Goal: Information Seeking & Learning: Learn about a topic

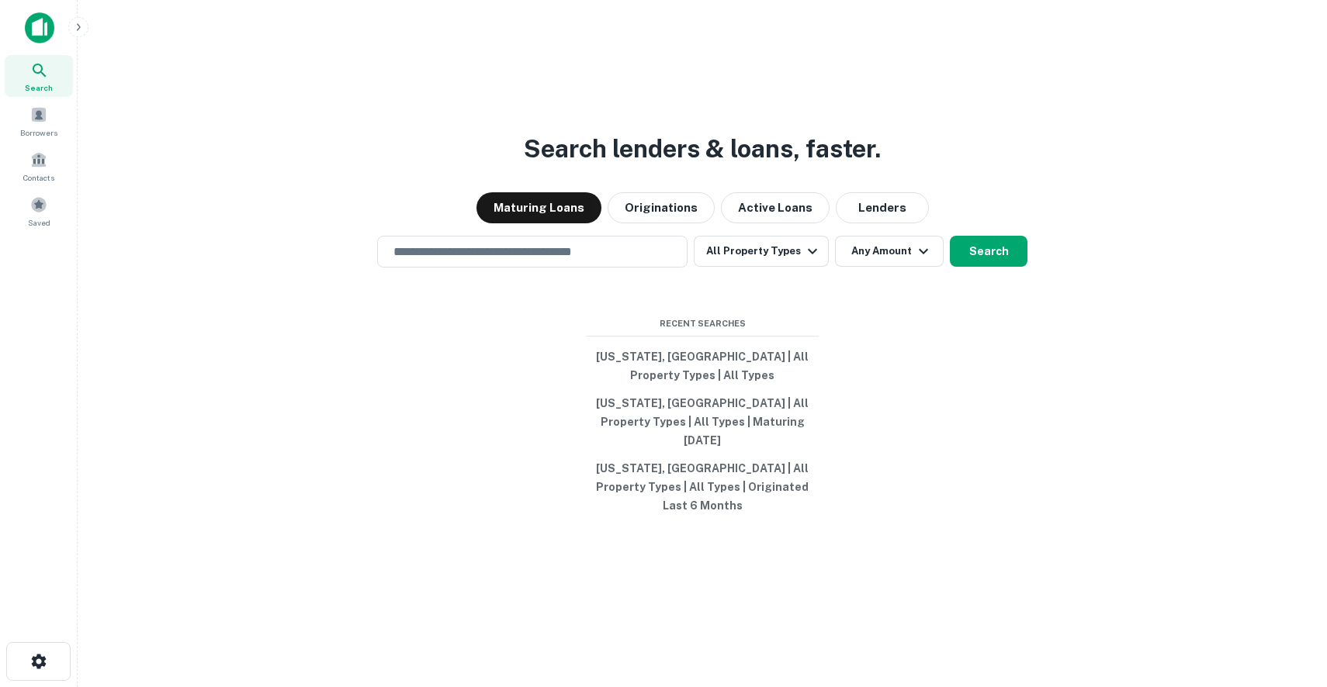
click at [43, 29] on img at bounding box center [39, 27] width 29 height 31
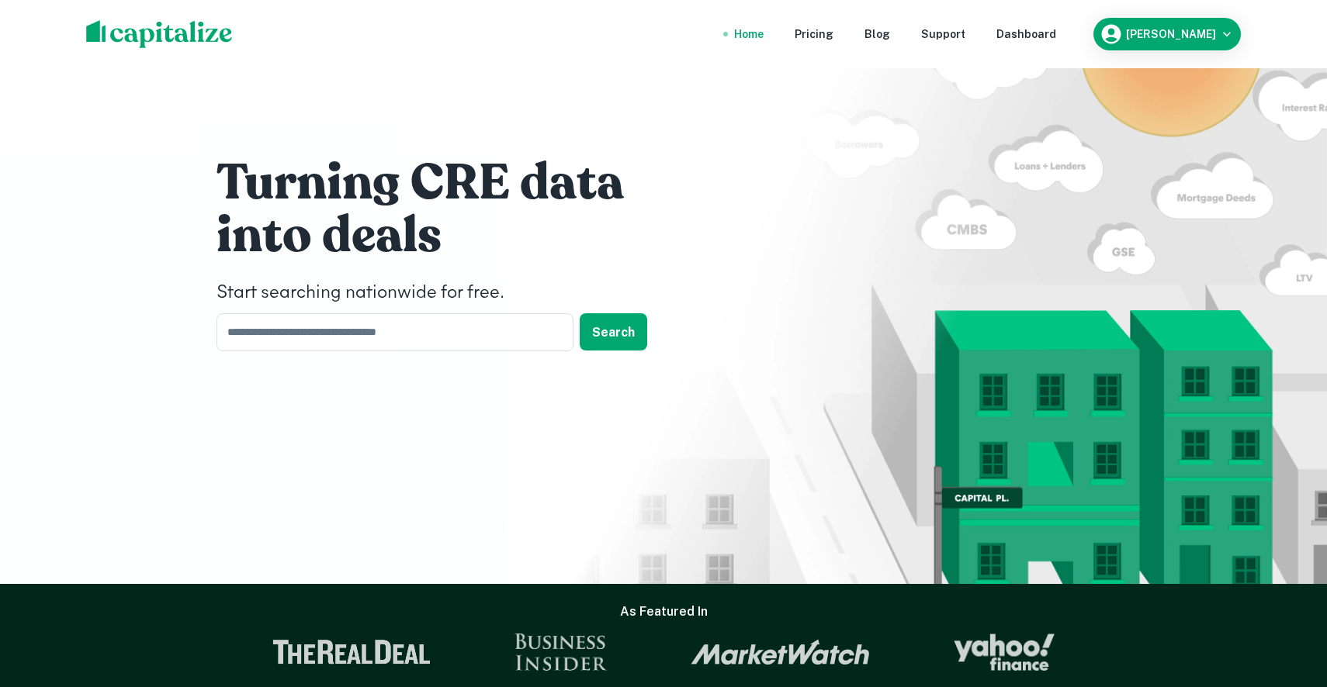
click at [104, 33] on img at bounding box center [159, 34] width 147 height 28
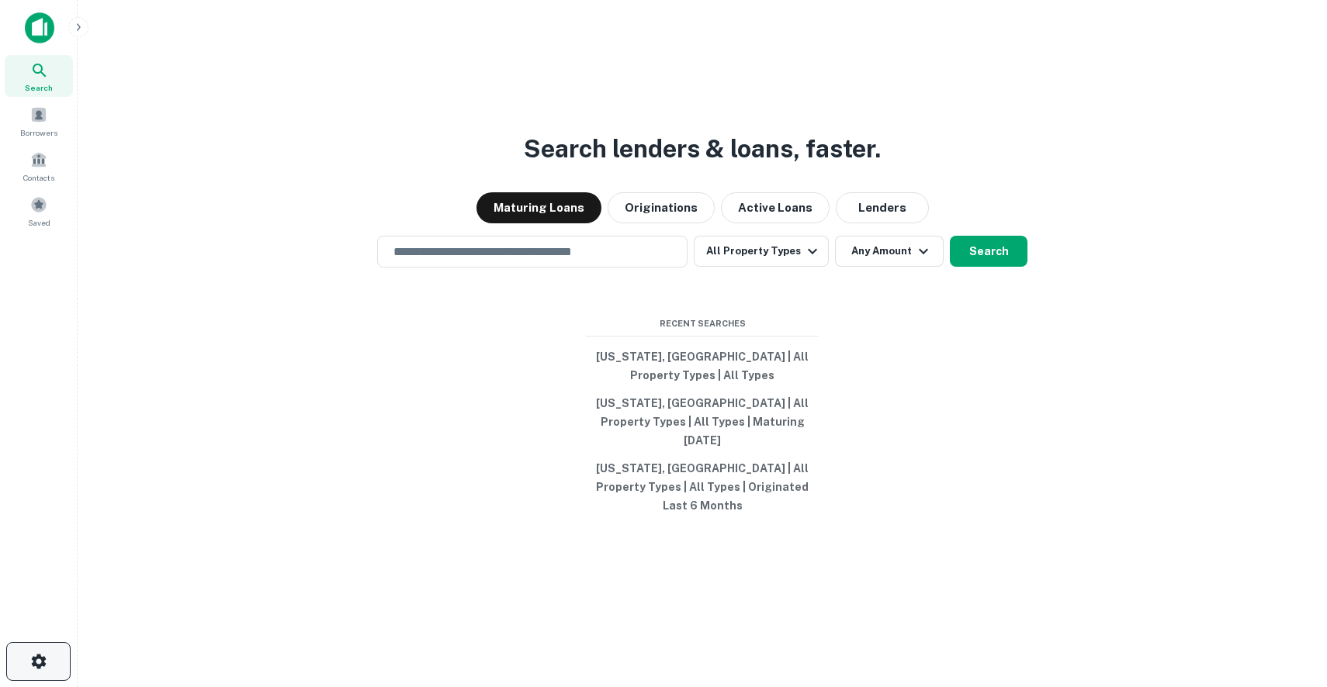
click at [38, 670] on icon "button" at bounding box center [38, 661] width 19 height 19
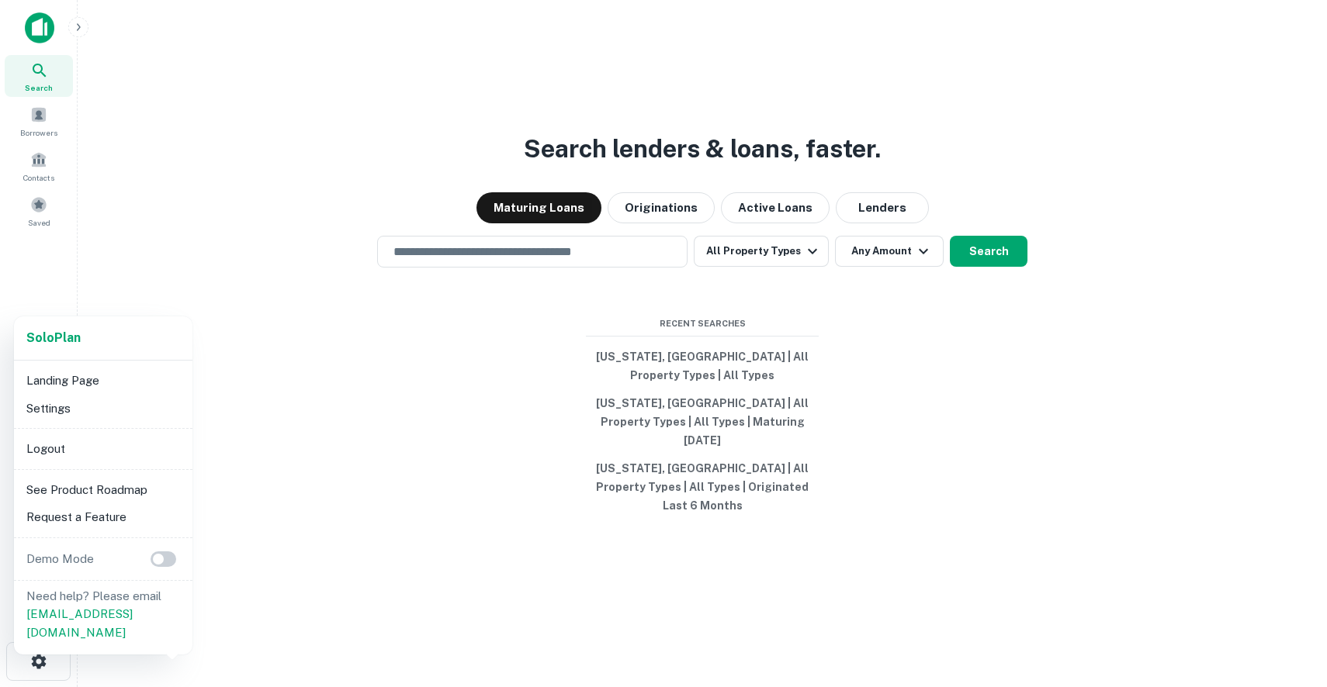
click at [63, 306] on div at bounding box center [663, 343] width 1327 height 687
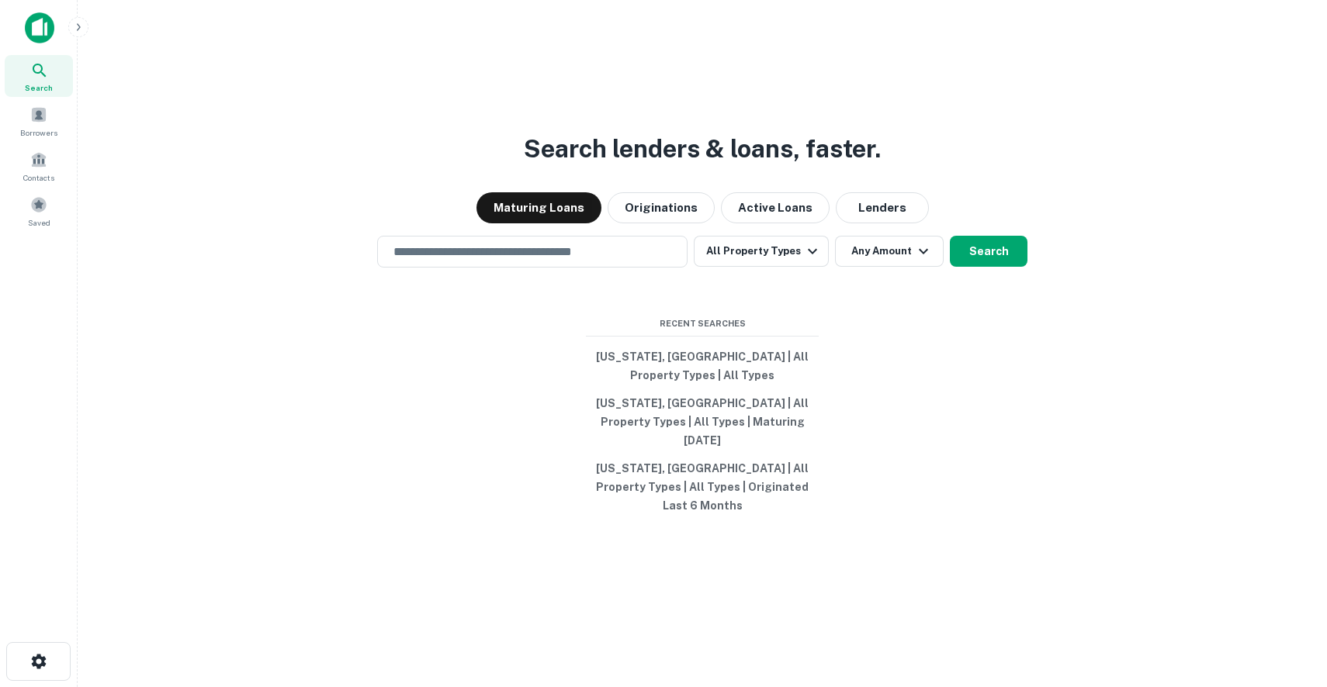
click at [42, 25] on img at bounding box center [39, 27] width 29 height 31
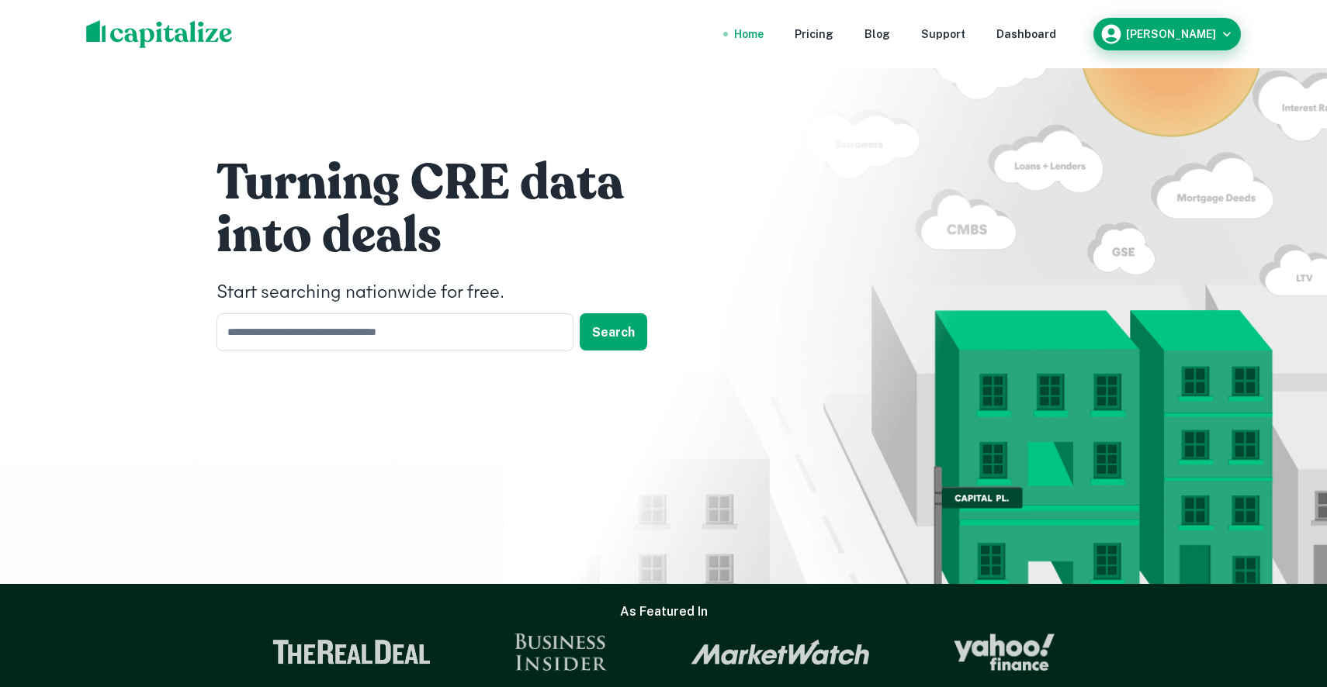
click at [1231, 32] on icon "button" at bounding box center [1227, 34] width 16 height 16
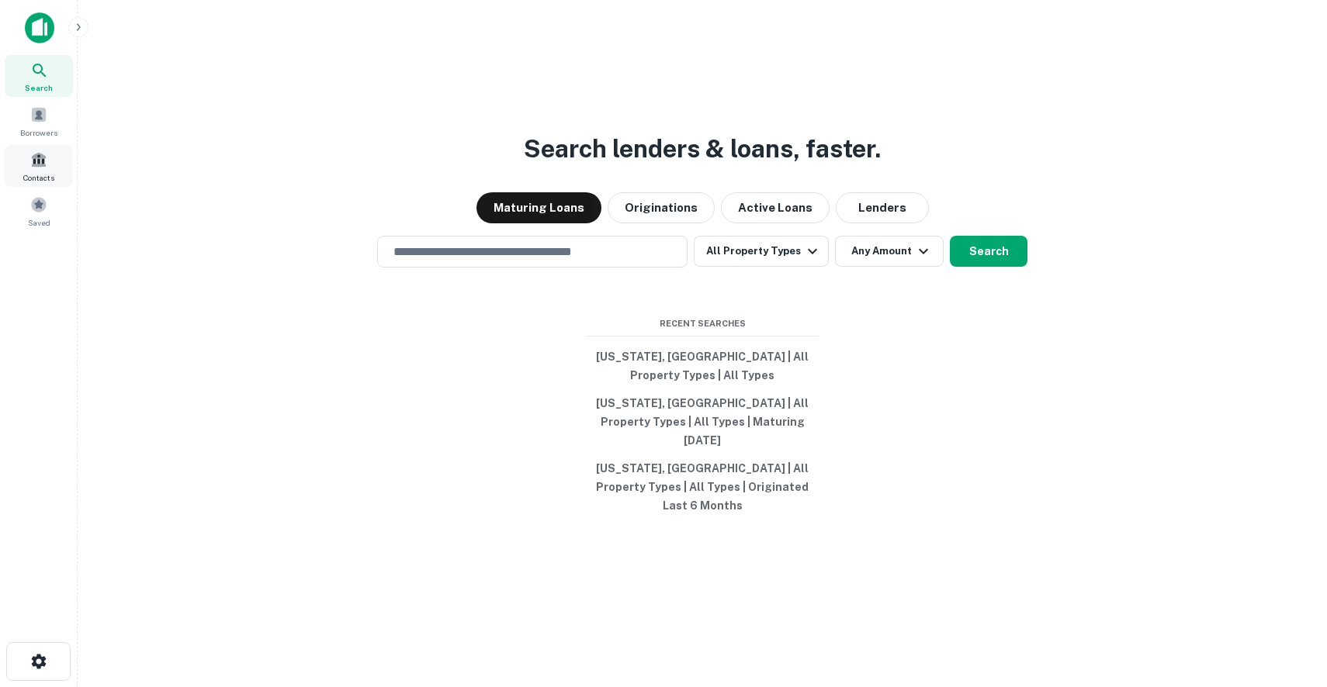
click at [38, 172] on span "Contacts" at bounding box center [38, 177] width 31 height 12
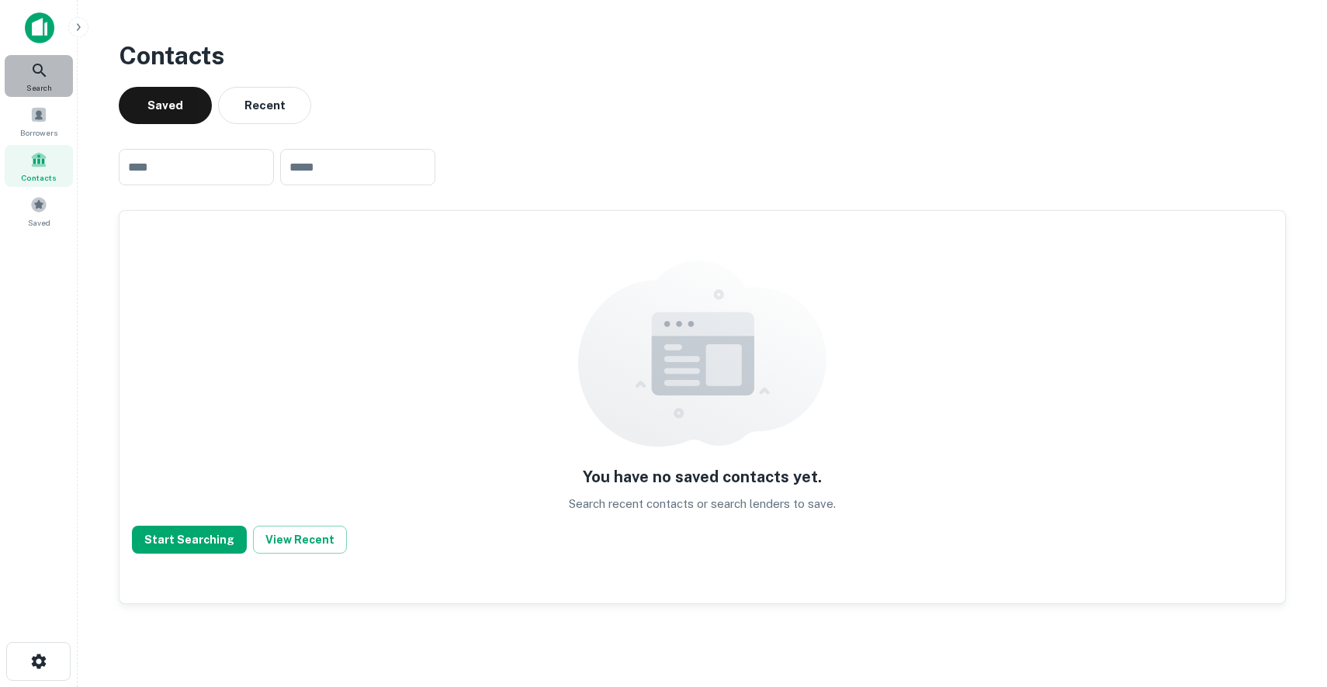
click at [31, 89] on span "Search" at bounding box center [39, 87] width 26 height 12
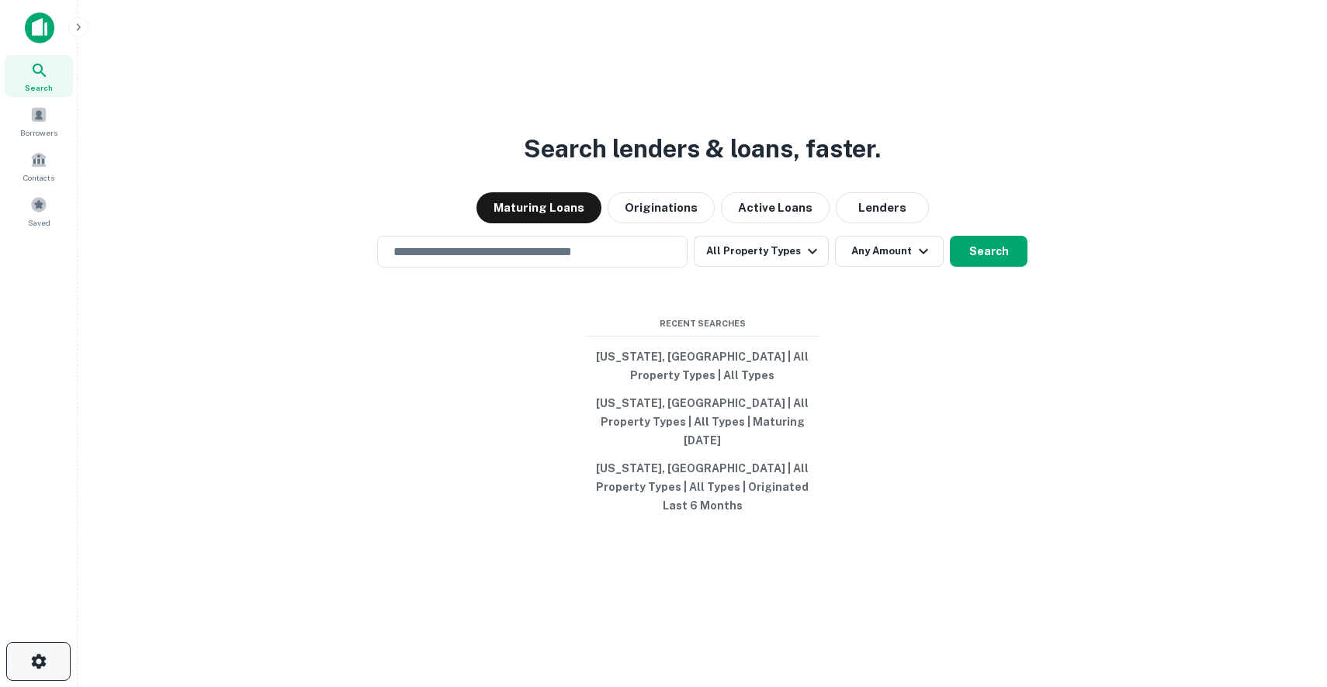
click at [54, 664] on button "button" at bounding box center [38, 661] width 64 height 39
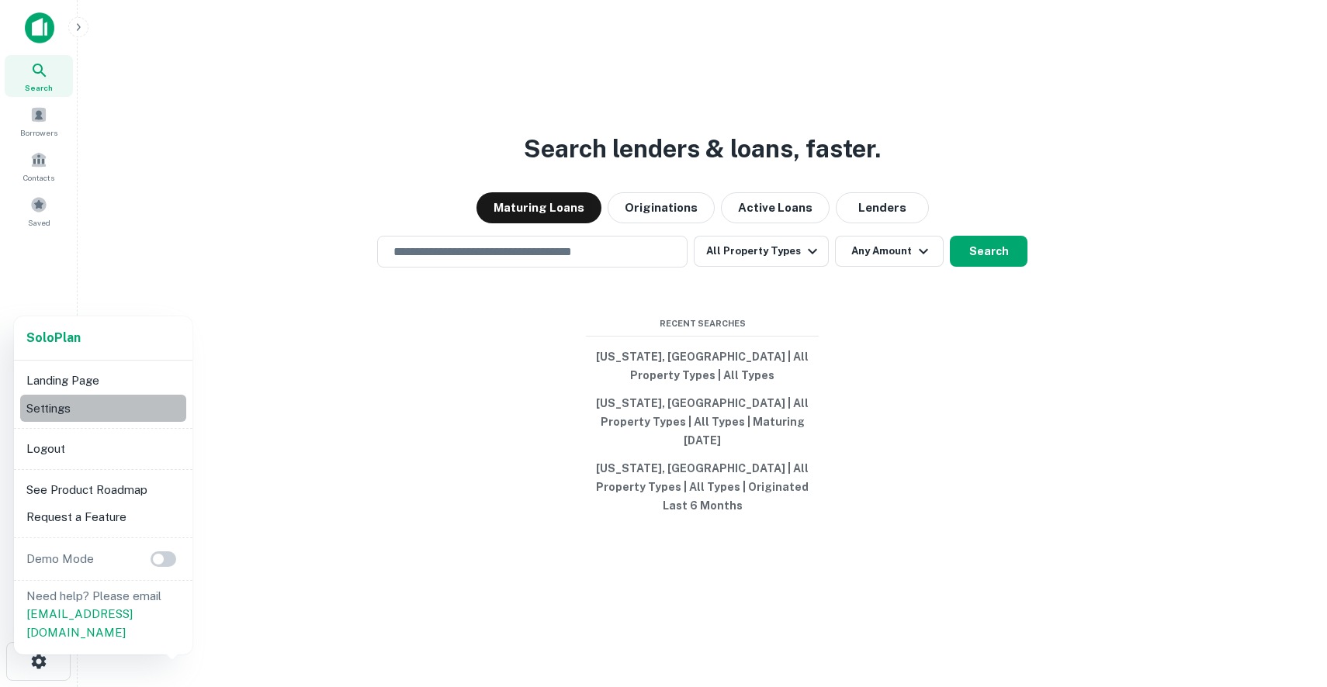
click at [71, 410] on li "Settings" at bounding box center [103, 409] width 166 height 28
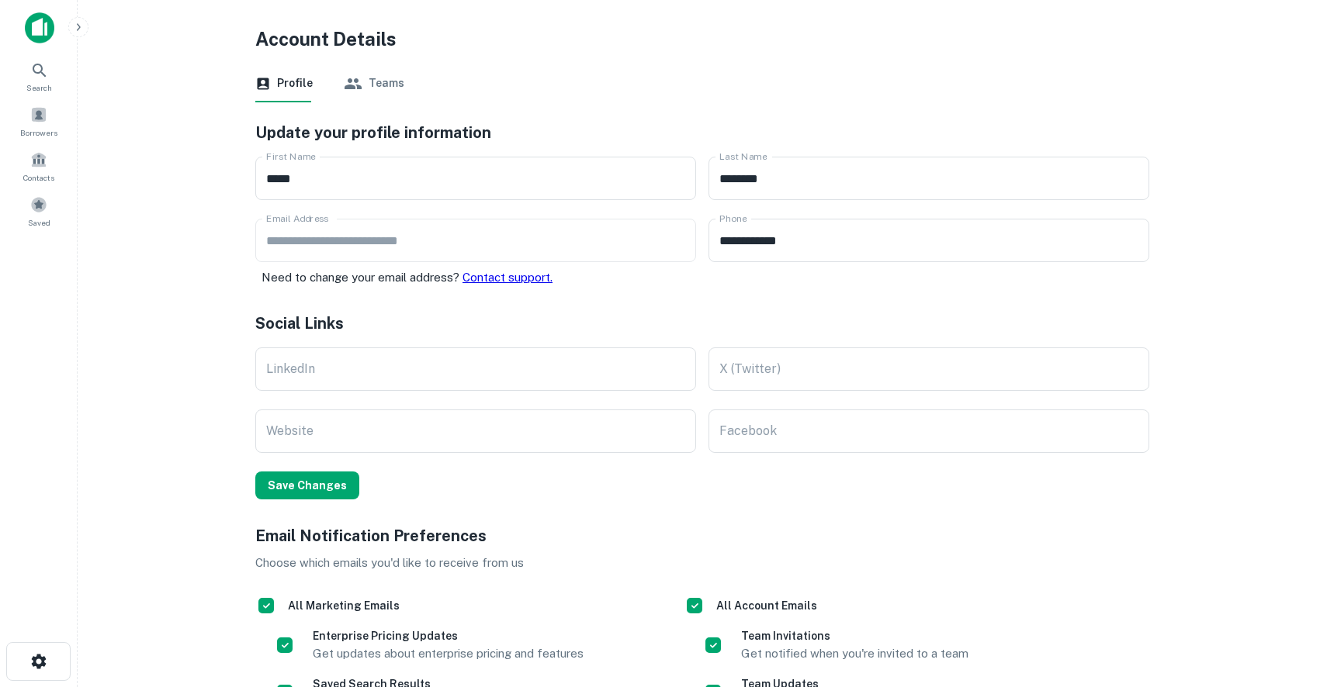
click at [372, 96] on button "Teams" at bounding box center [374, 83] width 61 height 37
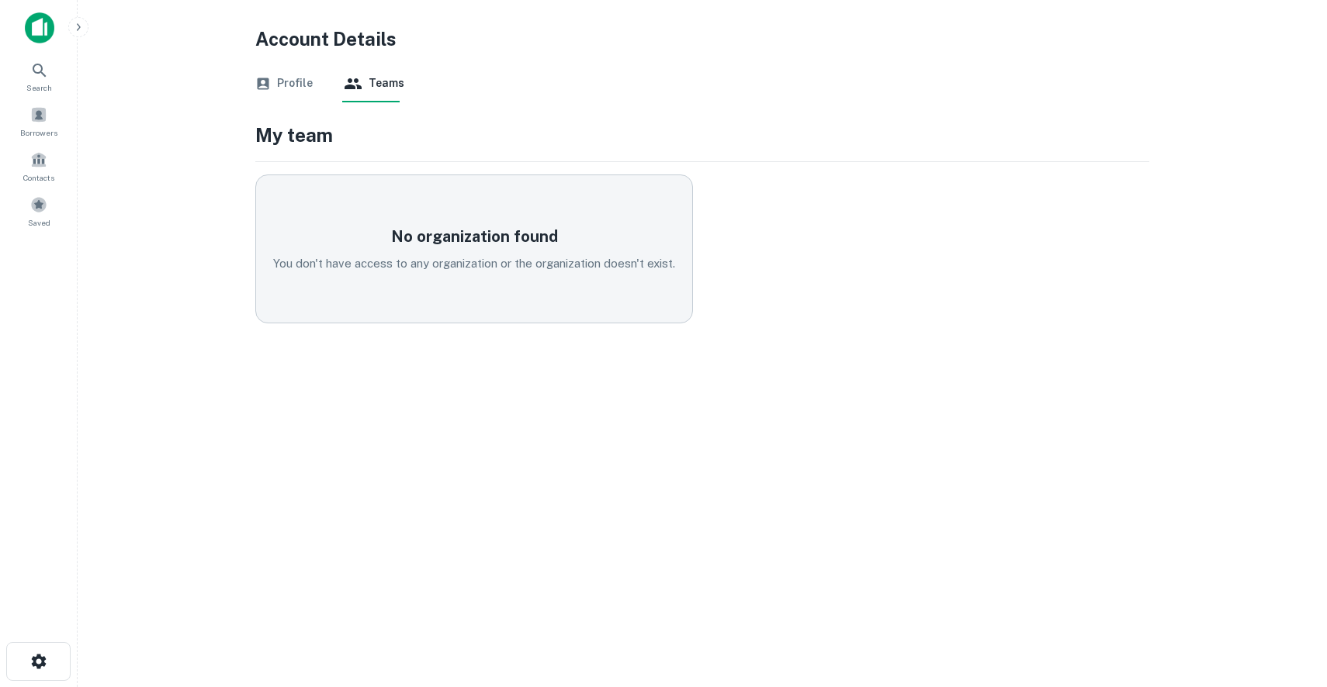
click at [301, 90] on button "Profile" at bounding box center [283, 83] width 57 height 37
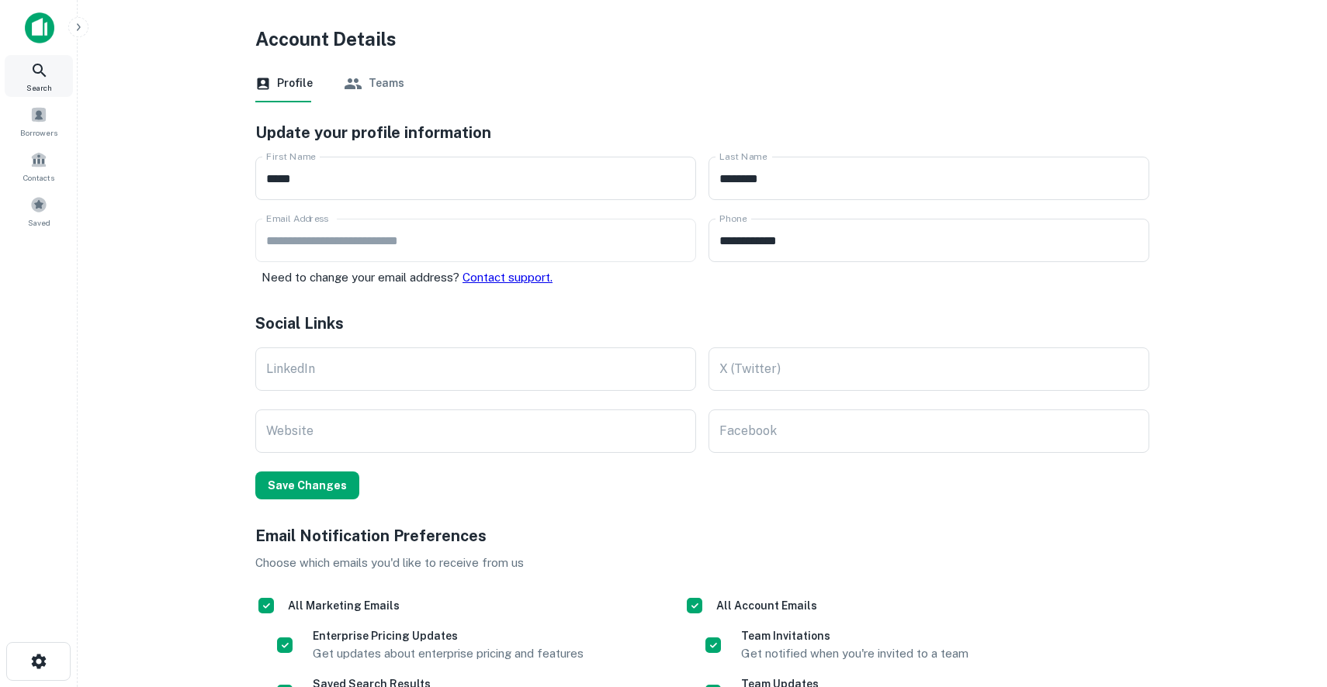
click at [31, 66] on icon at bounding box center [39, 70] width 19 height 19
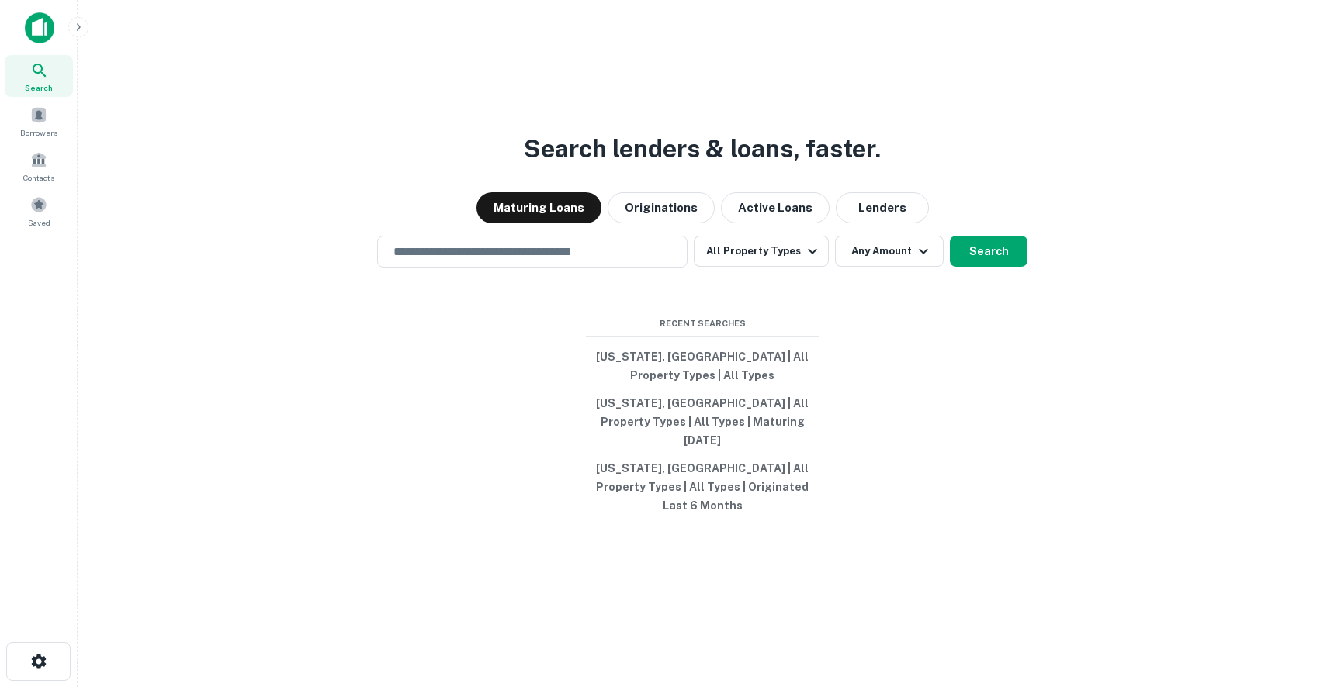
click at [44, 26] on img at bounding box center [39, 27] width 29 height 31
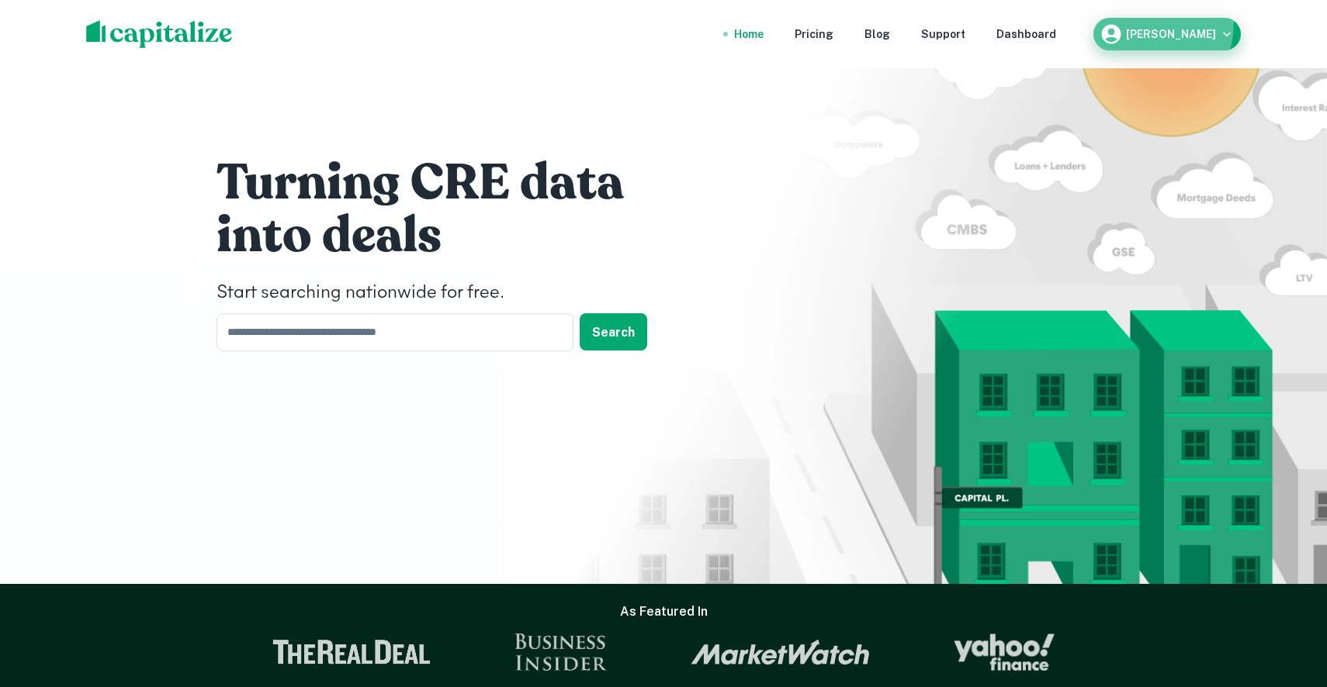
click at [1147, 22] on div "Jacob Brewster" at bounding box center [1166, 33] width 135 height 23
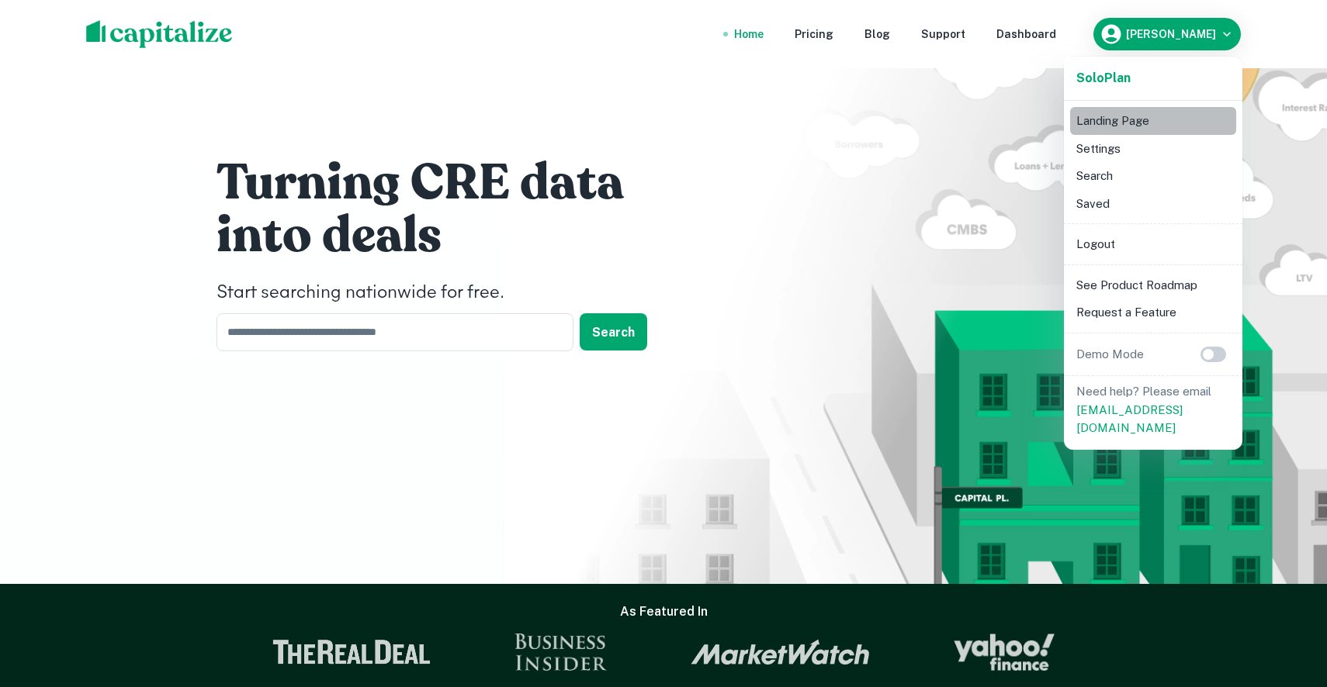
click at [1101, 112] on li "Landing Page" at bounding box center [1153, 121] width 166 height 28
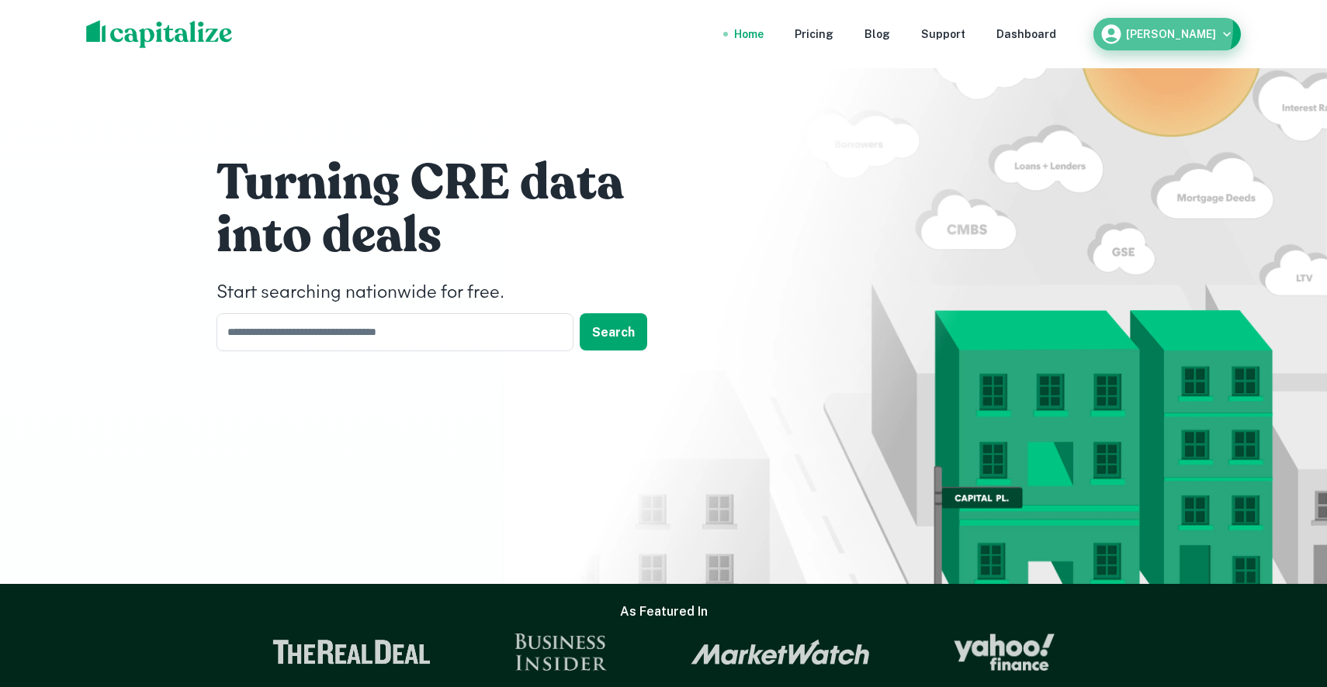
click at [1152, 27] on div "Jacob Brewster" at bounding box center [1166, 33] width 135 height 23
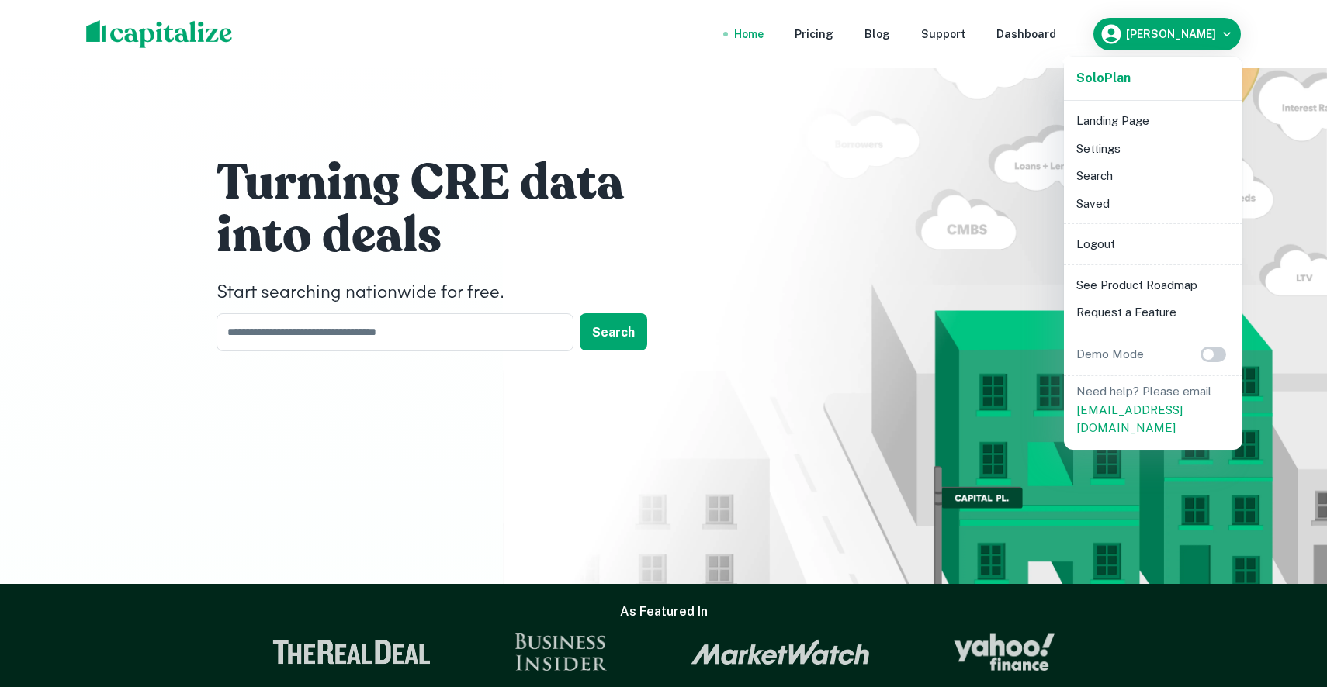
click at [894, 256] on div at bounding box center [663, 343] width 1327 height 687
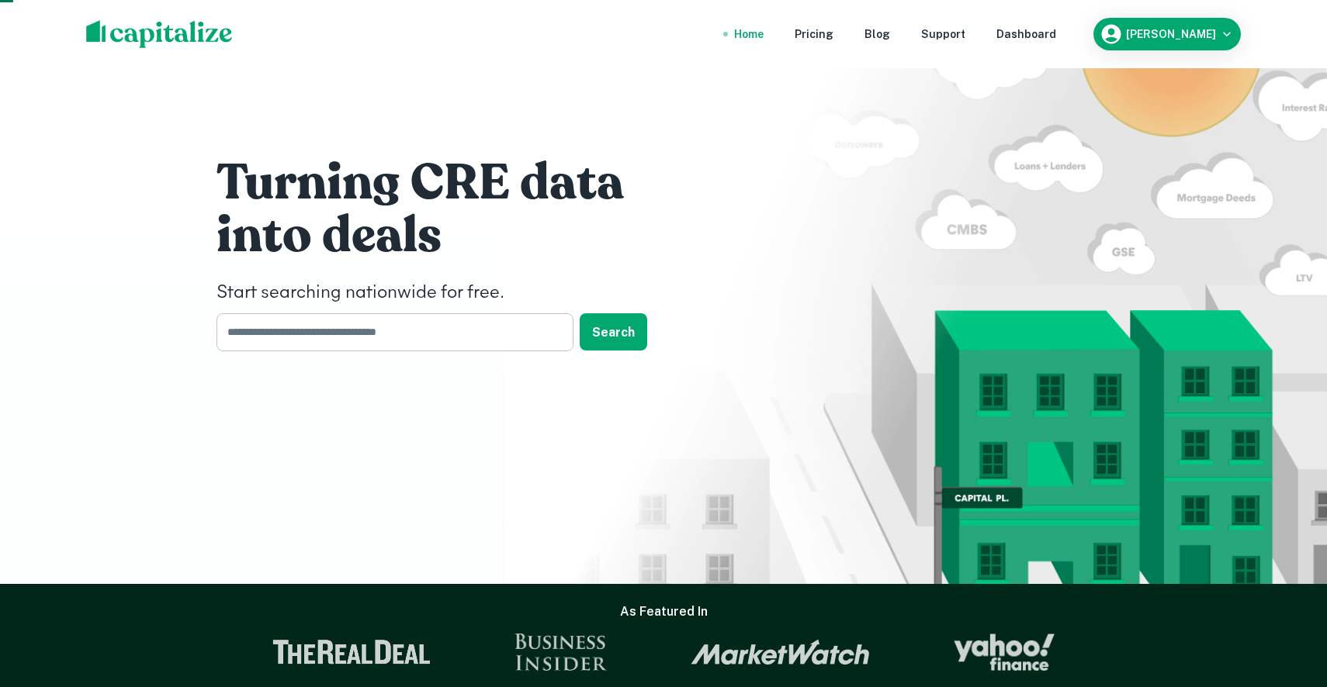
click at [409, 341] on input "text" at bounding box center [389, 332] width 346 height 38
type input "**********"
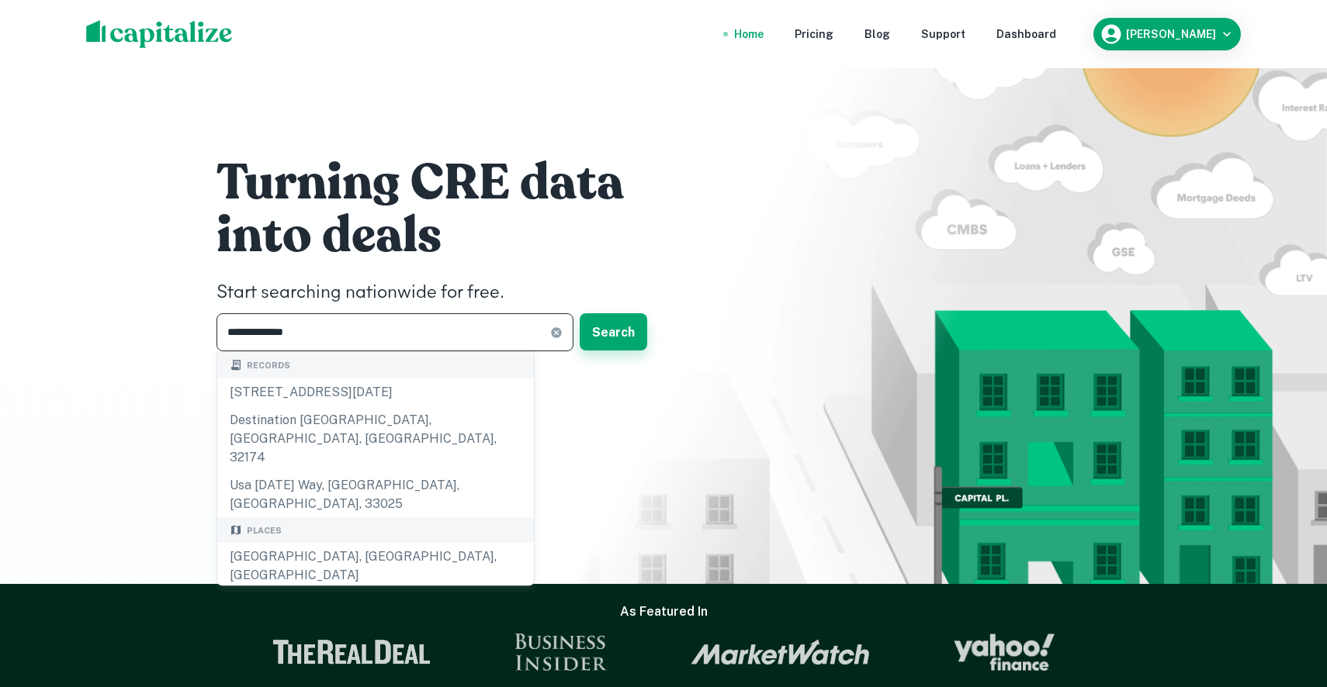
click at [623, 324] on button "Search" at bounding box center [613, 331] width 67 height 37
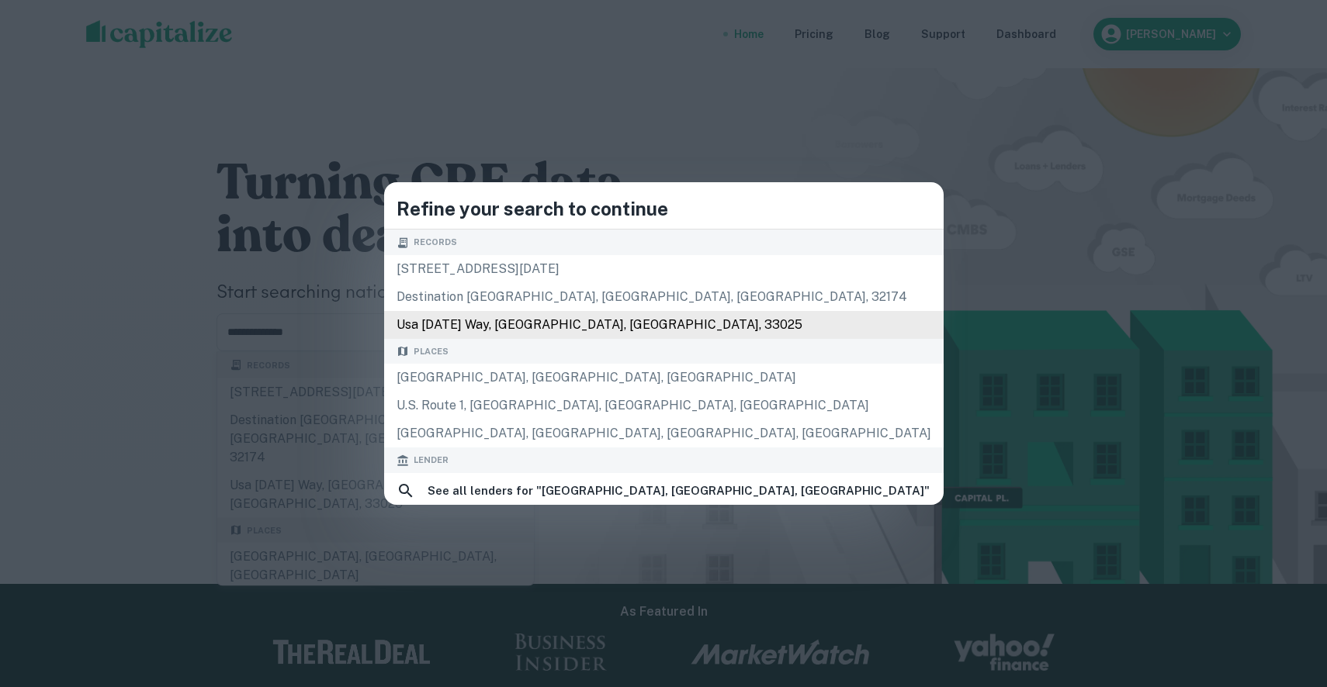
click at [563, 331] on div "usa today way, miramar, fl, 33025" at bounding box center [663, 325] width 559 height 28
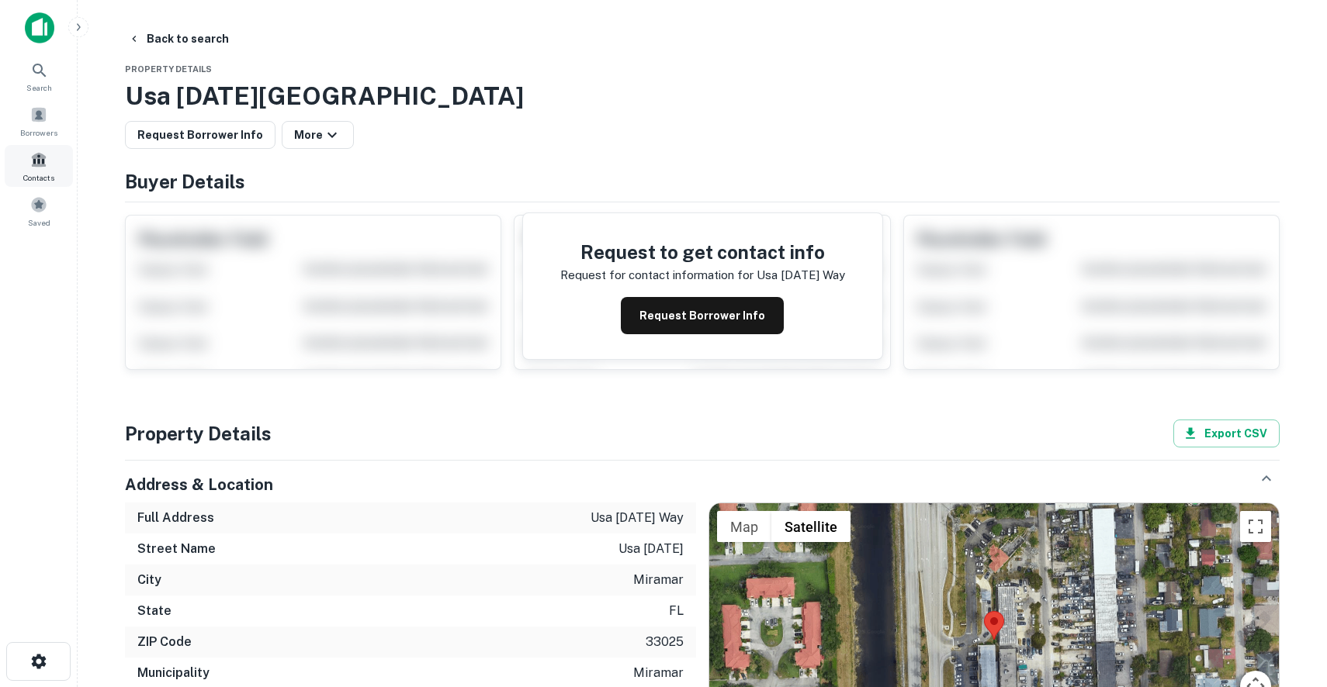
click at [40, 170] on div "Contacts" at bounding box center [39, 166] width 68 height 42
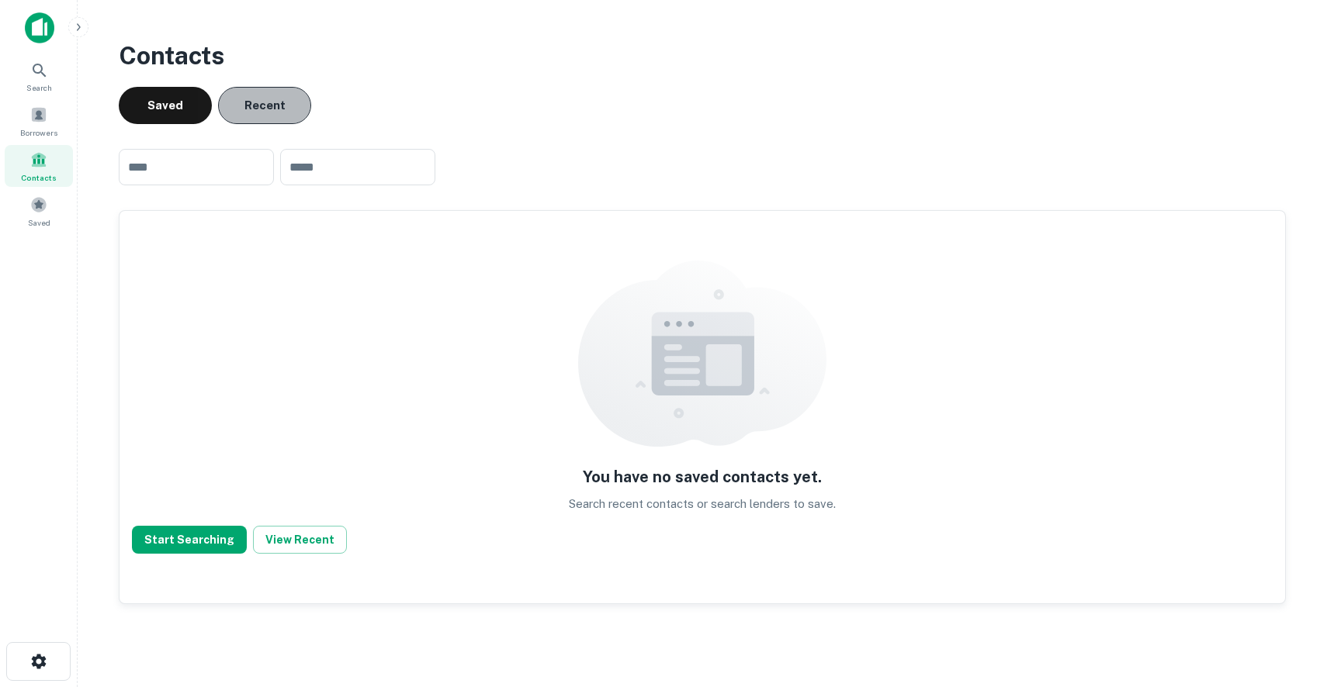
click at [250, 112] on button "Recent" at bounding box center [264, 105] width 93 height 37
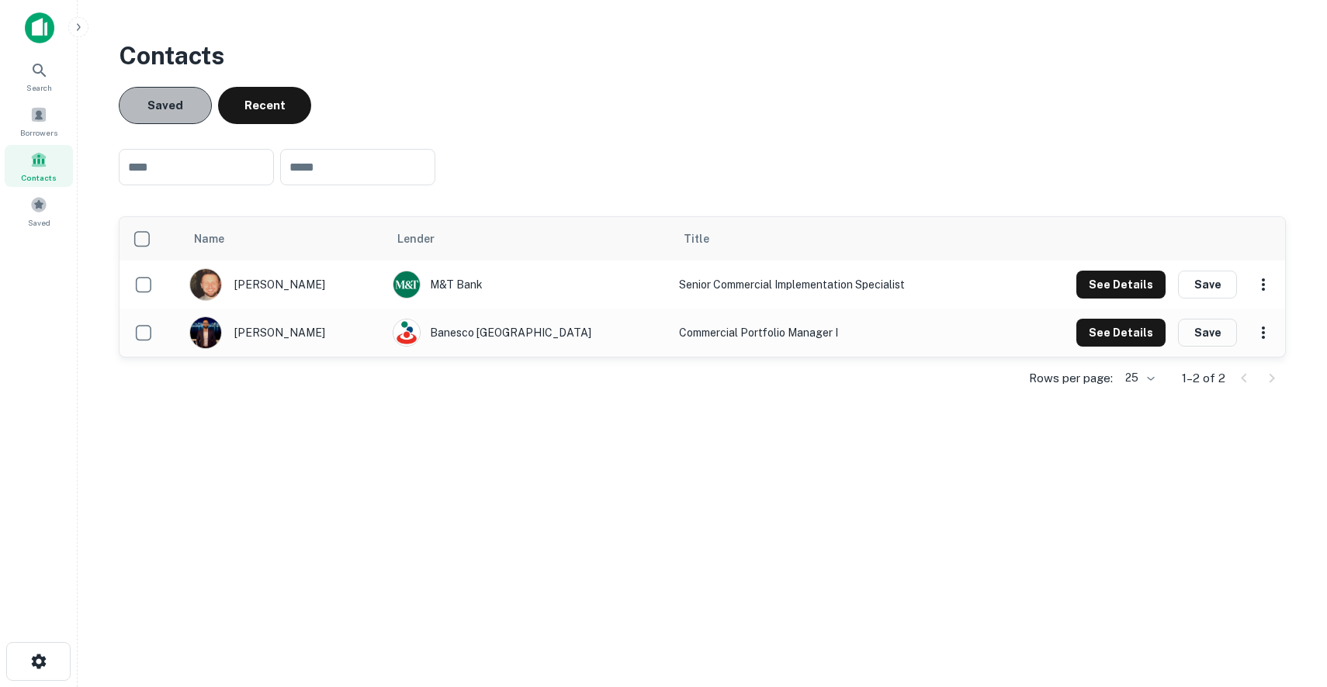
click at [181, 106] on button "Saved" at bounding box center [165, 105] width 93 height 37
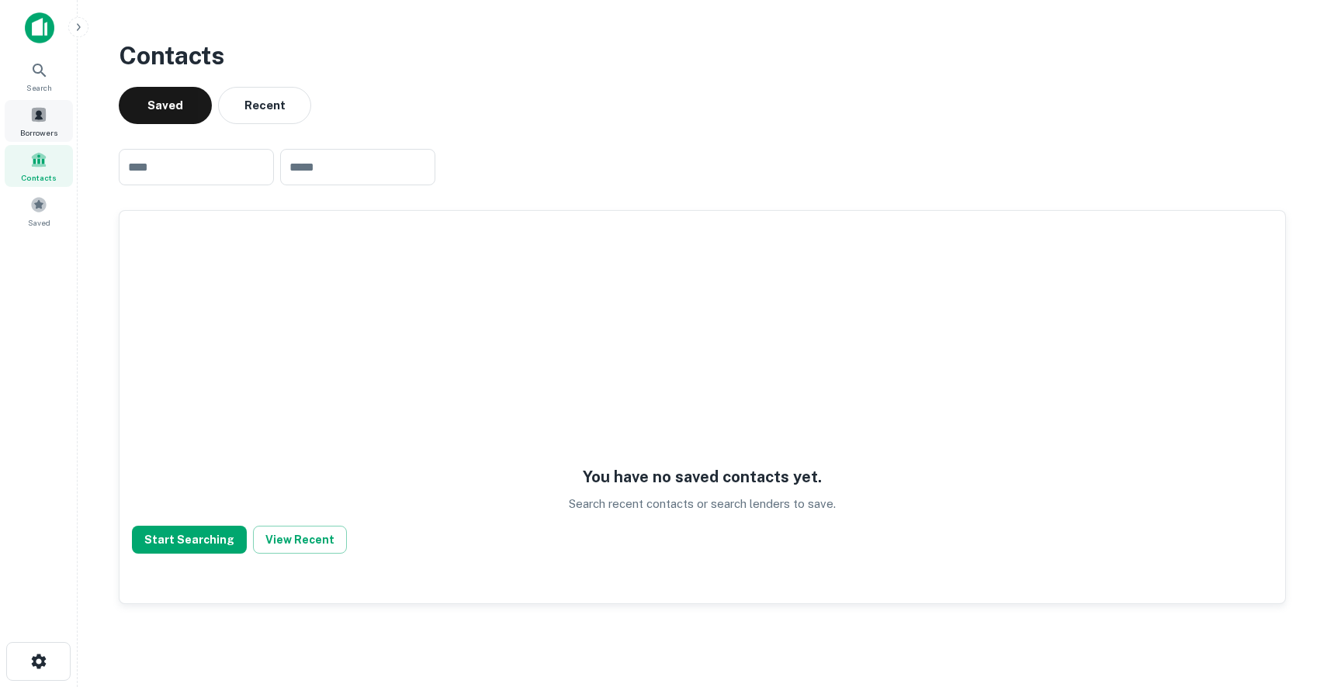
click at [47, 117] on span at bounding box center [38, 114] width 17 height 17
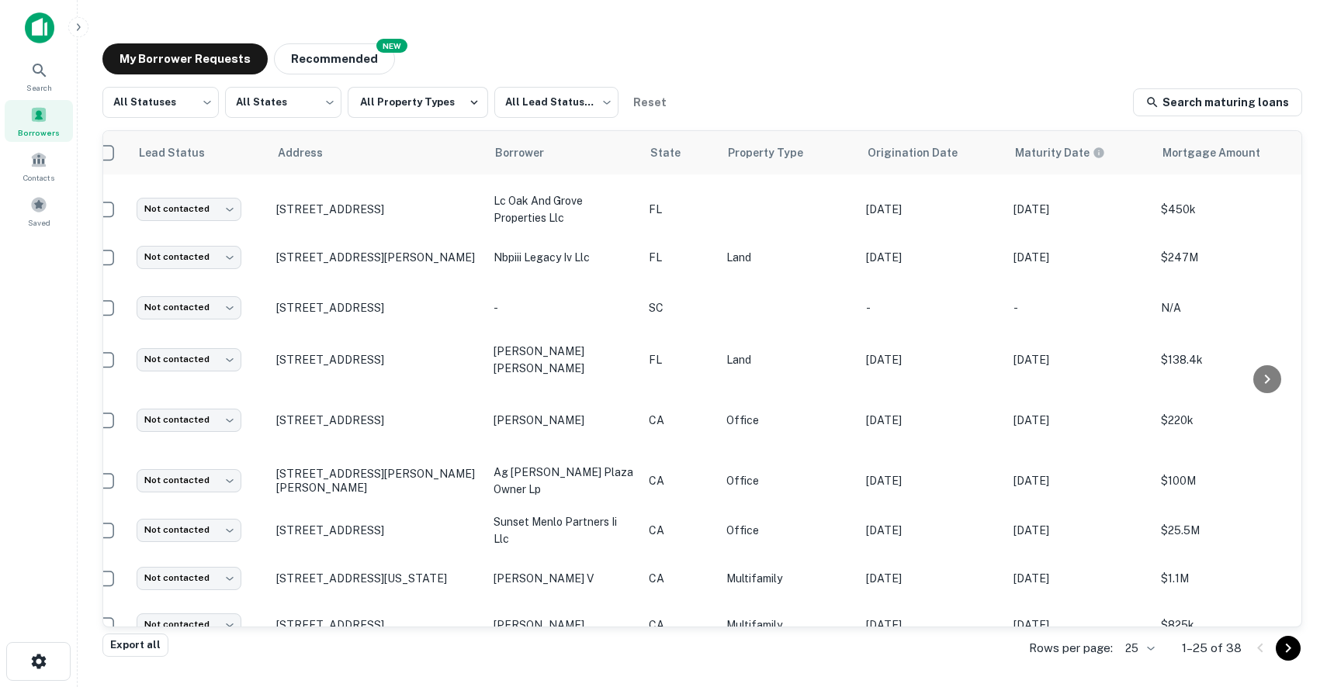
scroll to position [0, 19]
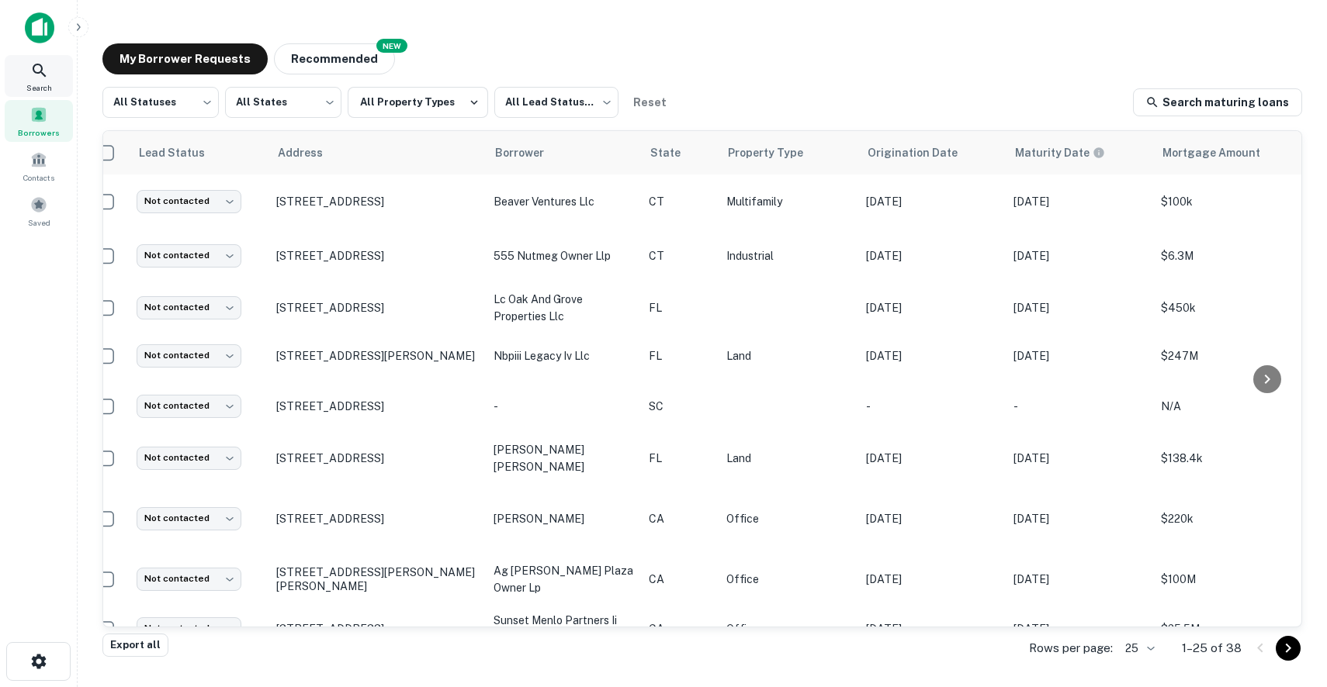
click at [36, 72] on icon at bounding box center [39, 70] width 13 height 13
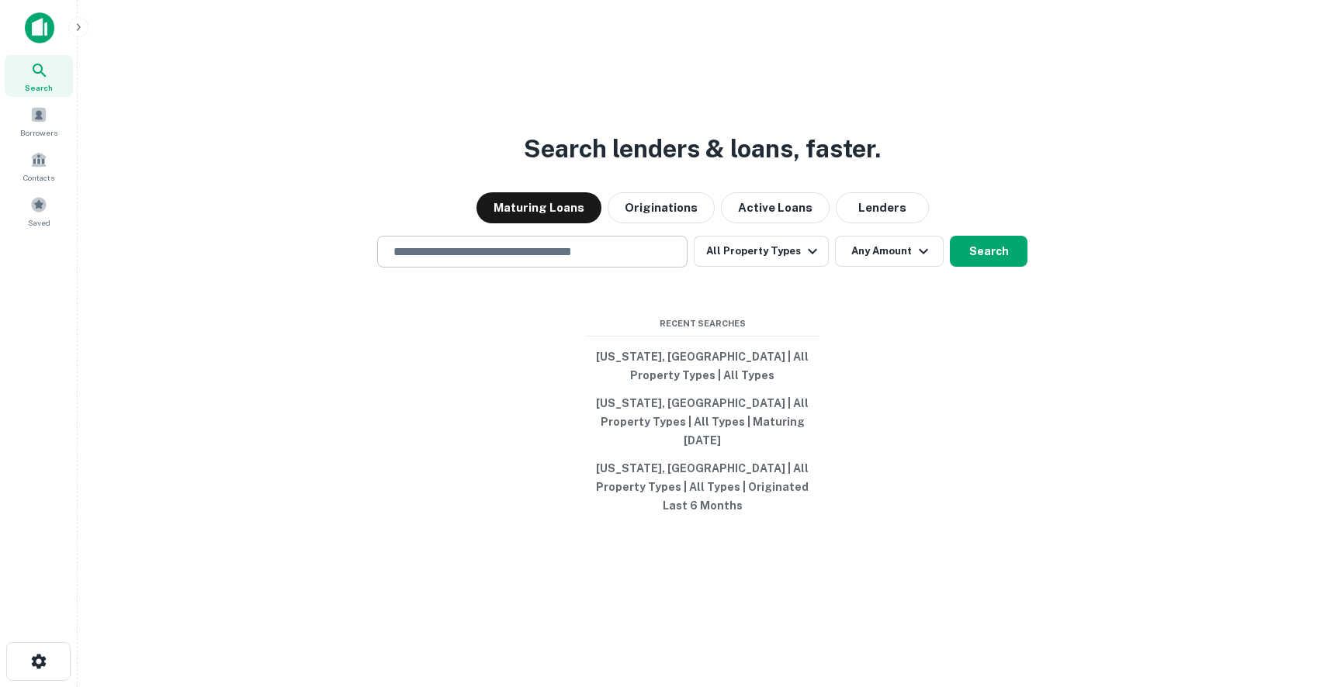
click at [428, 261] on div "​" at bounding box center [532, 252] width 310 height 32
click at [498, 261] on input "text" at bounding box center [532, 252] width 296 height 18
click at [436, 261] on input "text" at bounding box center [532, 252] width 296 height 18
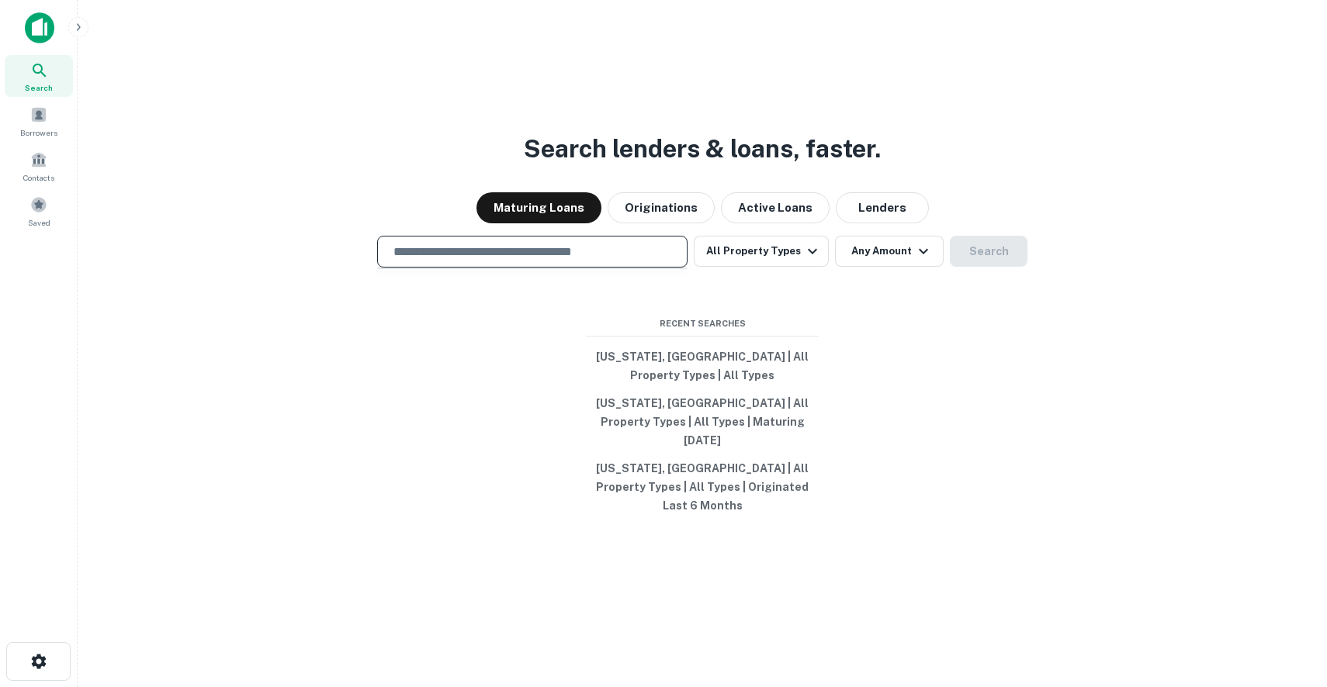
click at [436, 261] on input "text" at bounding box center [532, 252] width 296 height 18
click at [435, 268] on div "​" at bounding box center [532, 252] width 310 height 32
click at [424, 318] on div at bounding box center [532, 307] width 310 height 78
click at [471, 261] on input "text" at bounding box center [532, 252] width 296 height 18
click at [411, 365] on div "Search lenders & loans, faster. Maturing Loans Originations Active Loans Lender…" at bounding box center [702, 380] width 1224 height 687
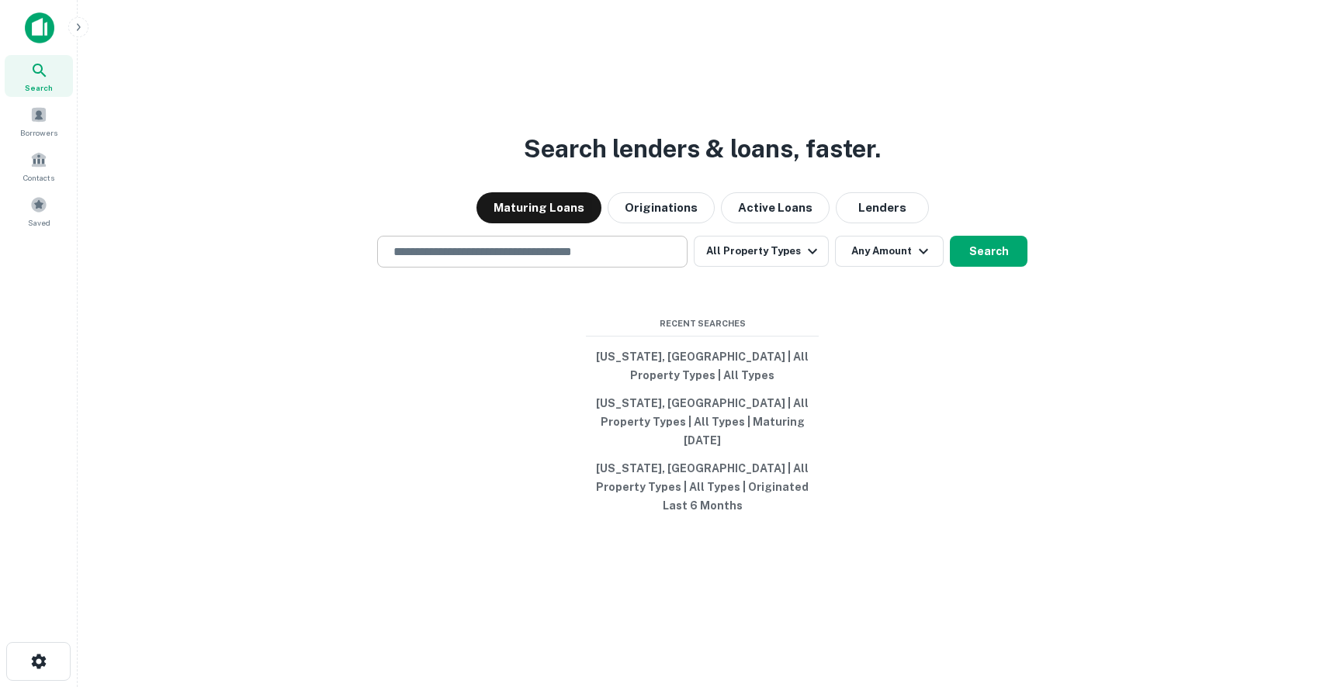
click at [464, 259] on div "​" at bounding box center [532, 252] width 310 height 32
click at [825, 244] on div "Search lenders & loans, faster. Maturing Loans Originations Active Loans Lender…" at bounding box center [702, 380] width 1224 height 687
click at [852, 223] on button "Lenders" at bounding box center [882, 207] width 93 height 31
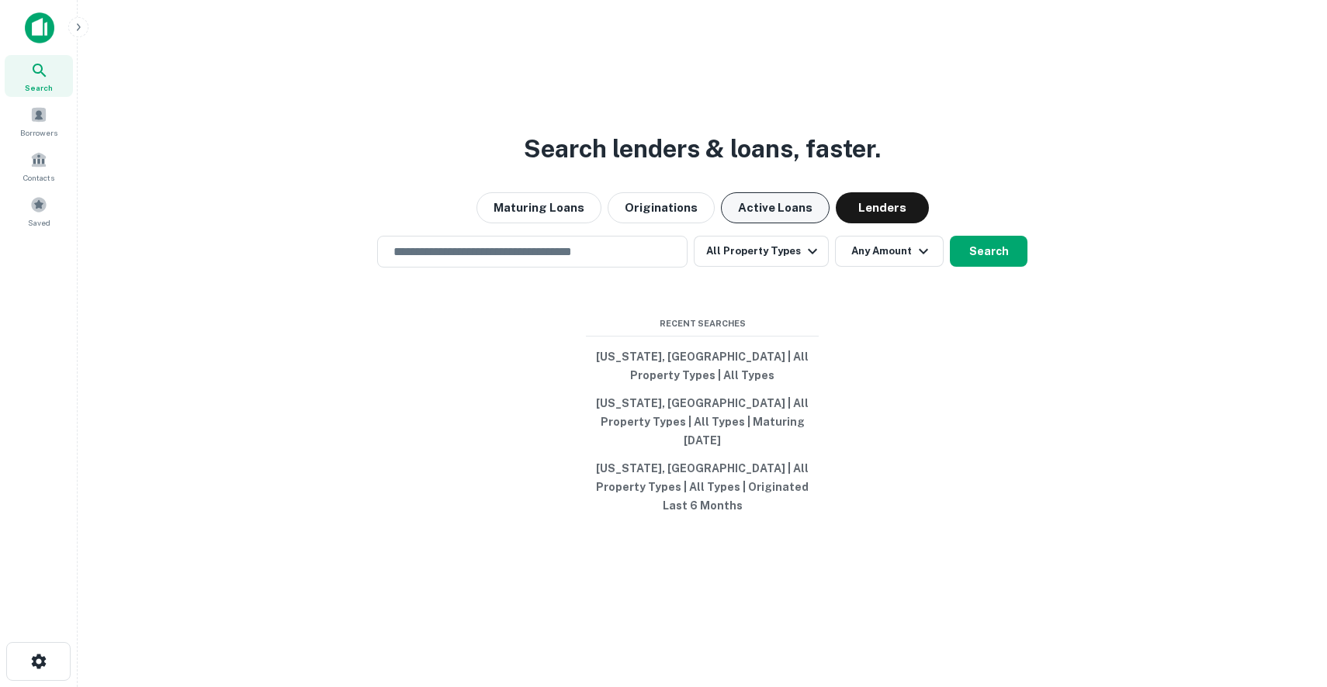
click at [793, 223] on button "Active Loans" at bounding box center [775, 207] width 109 height 31
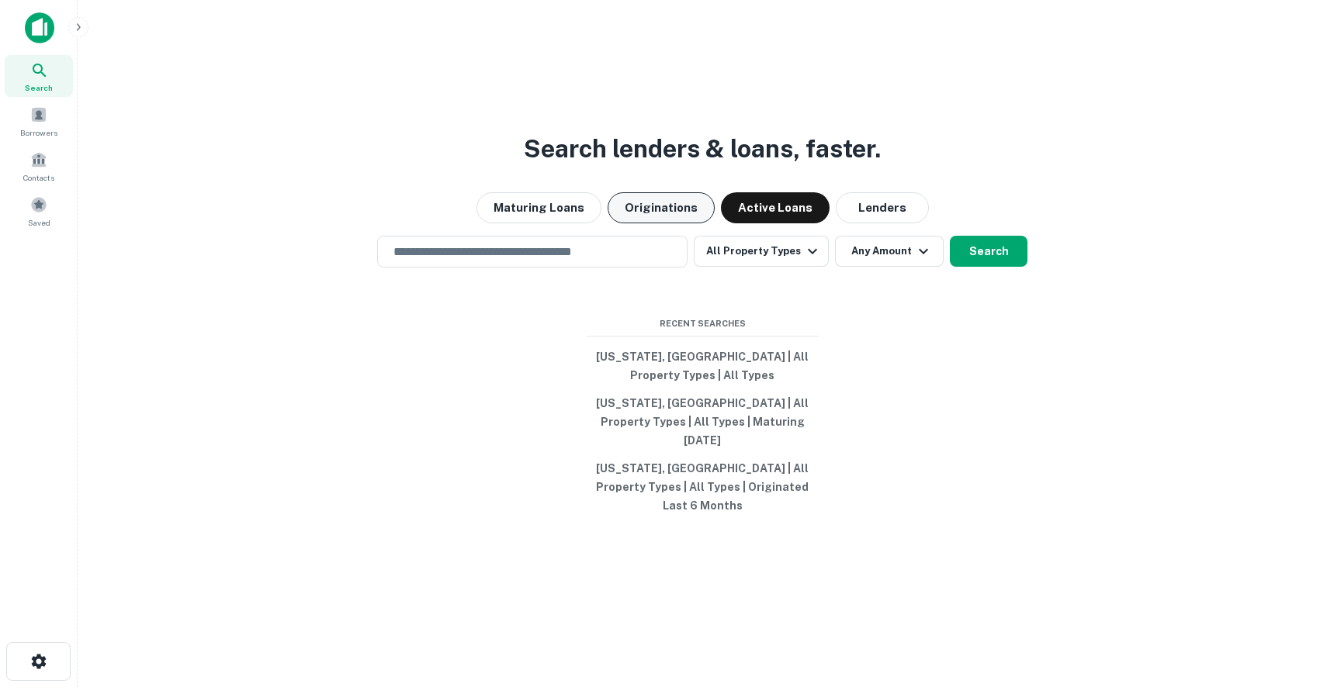
click at [629, 223] on button "Originations" at bounding box center [660, 207] width 107 height 31
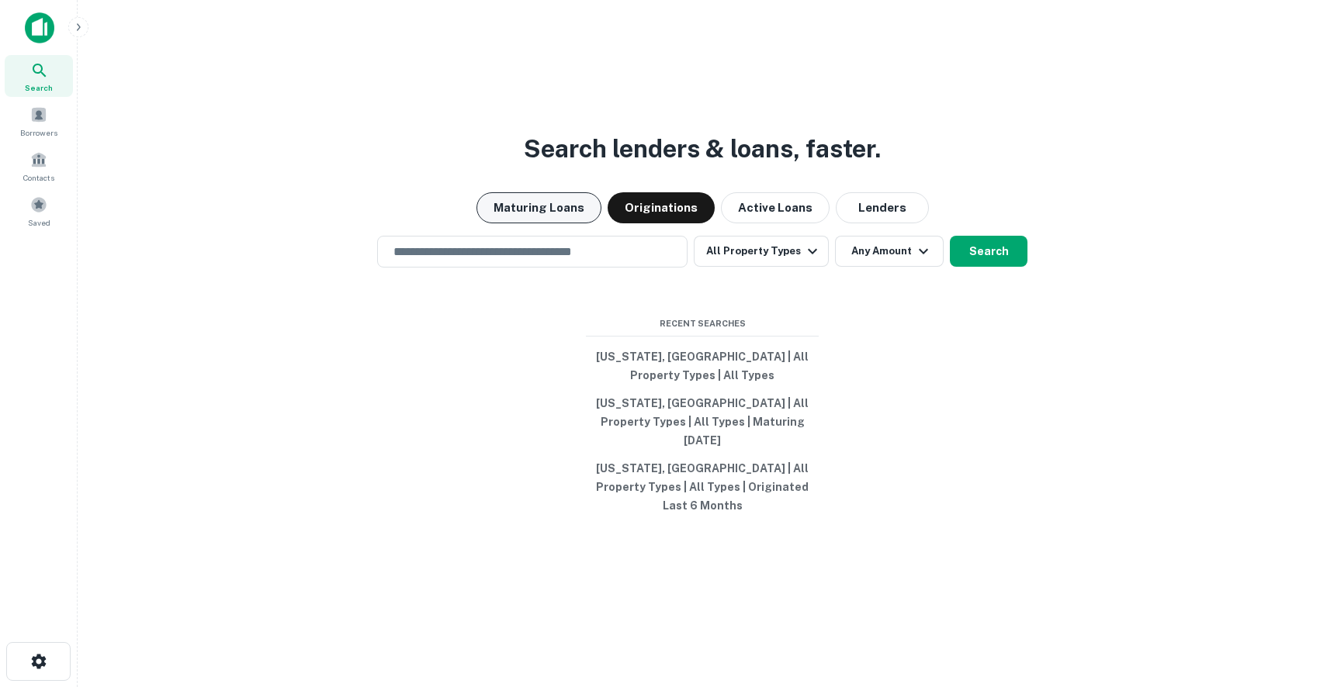
click at [492, 223] on button "Maturing Loans" at bounding box center [538, 207] width 125 height 31
click at [616, 223] on button "Originations" at bounding box center [660, 207] width 107 height 31
click at [762, 223] on button "Active Loans" at bounding box center [775, 207] width 109 height 31
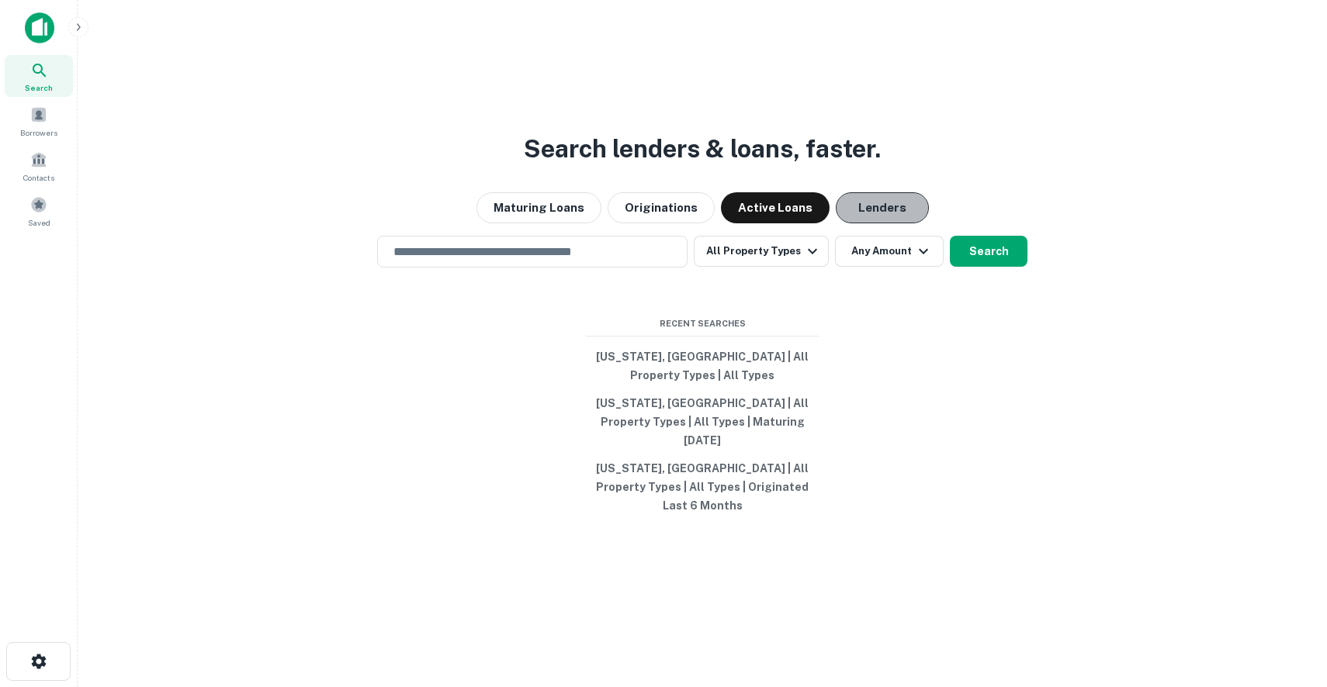
click at [886, 223] on button "Lenders" at bounding box center [882, 207] width 93 height 31
click at [710, 216] on div "Maturing Loans Originations Active Loans Lenders" at bounding box center [702, 207] width 1224 height 31
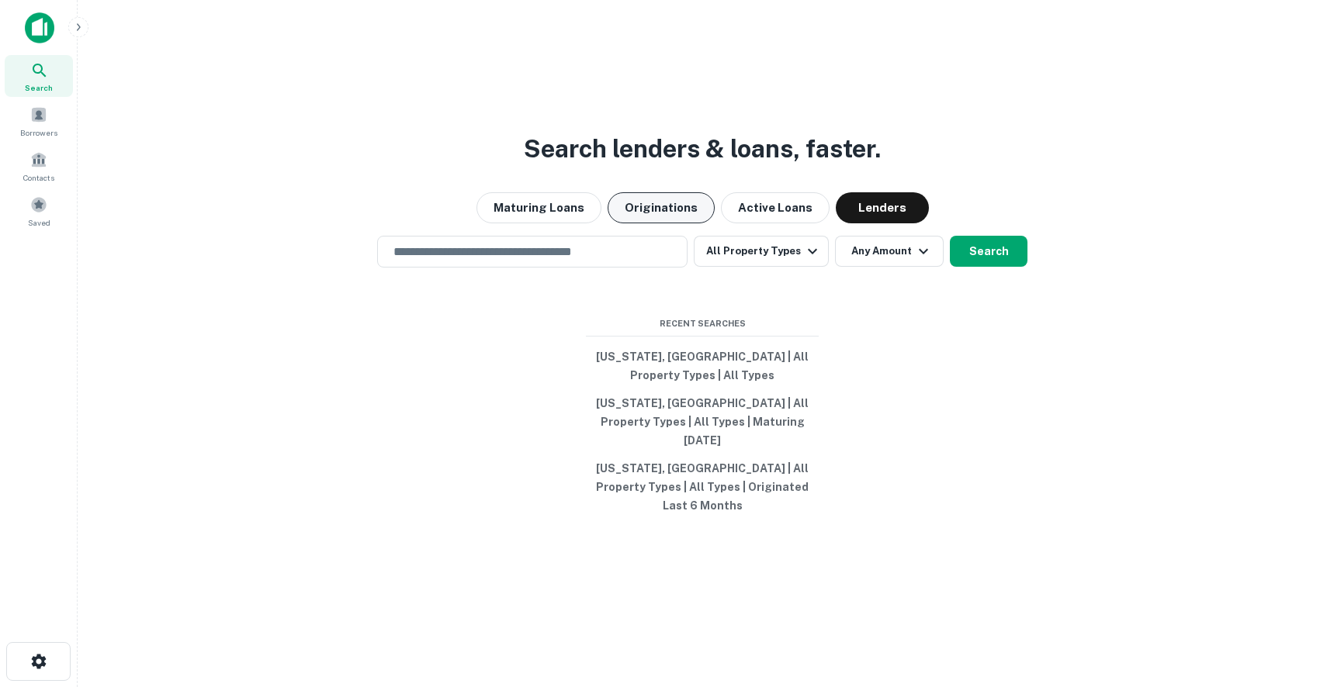
click at [624, 223] on button "Originations" at bounding box center [660, 207] width 107 height 31
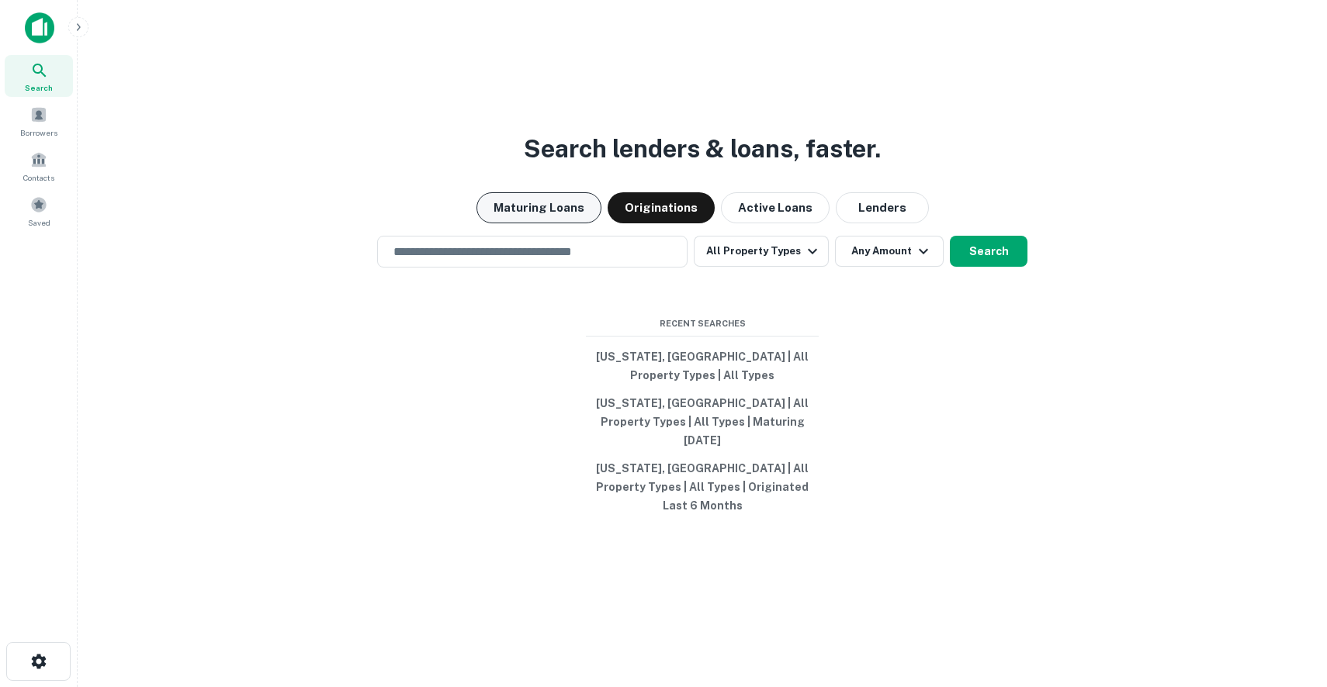
click at [514, 223] on button "Maturing Loans" at bounding box center [538, 207] width 125 height 31
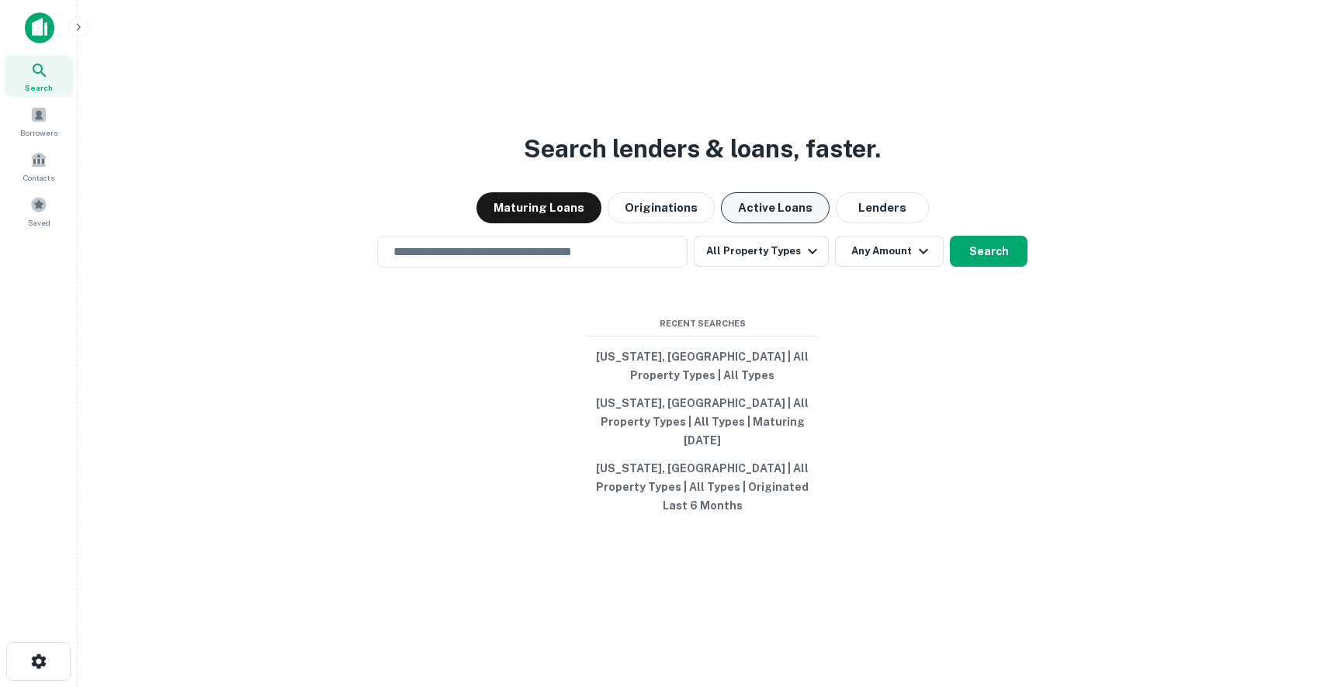
click at [764, 223] on button "Active Loans" at bounding box center [775, 207] width 109 height 31
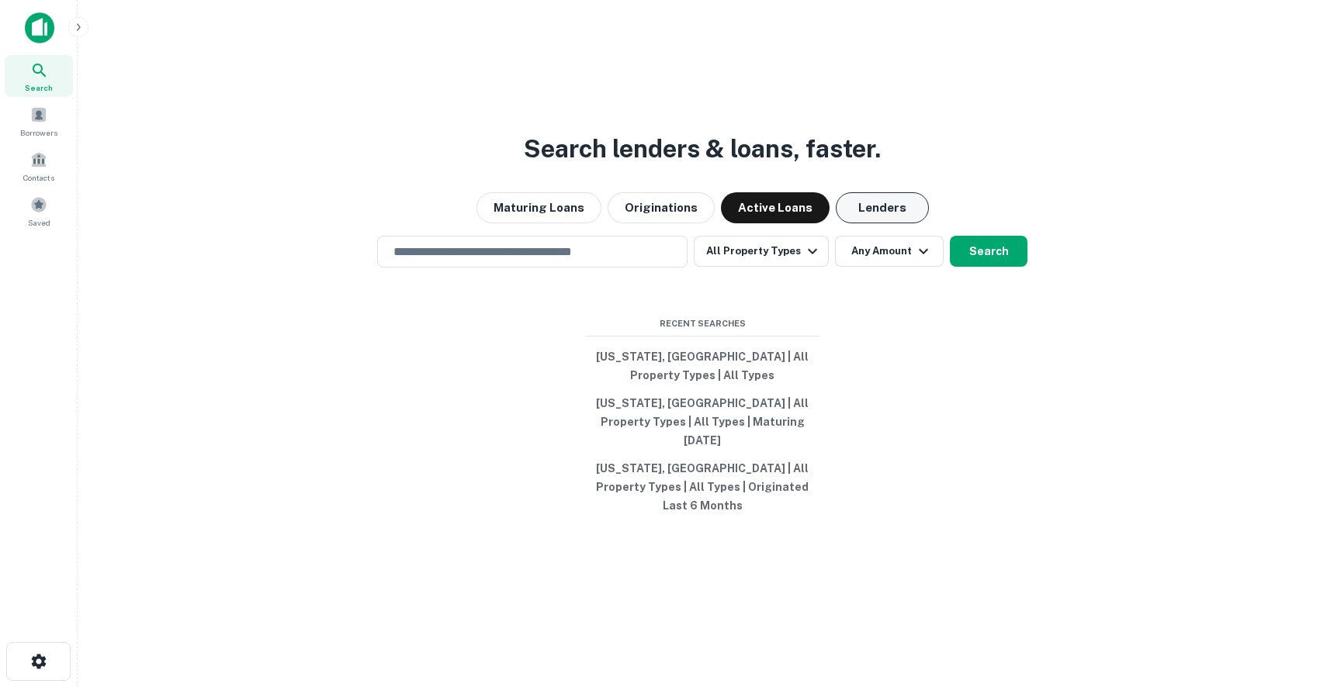
click at [901, 223] on button "Lenders" at bounding box center [882, 207] width 93 height 31
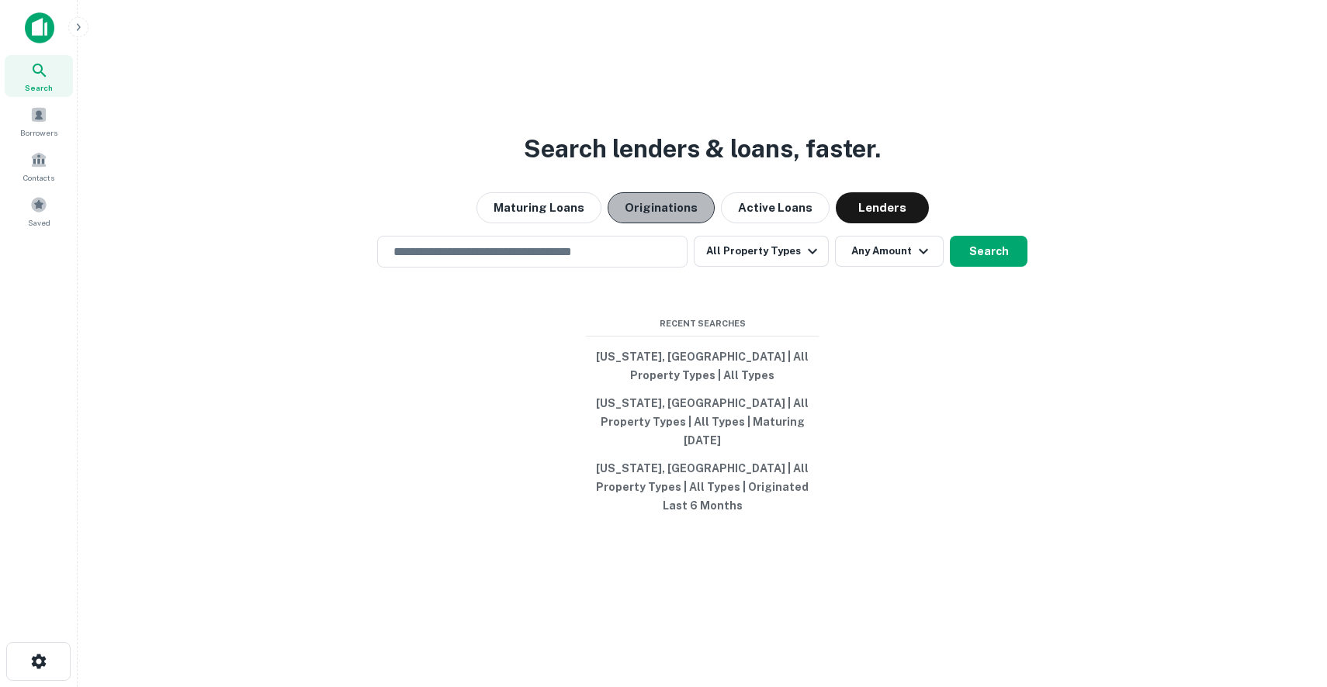
click at [687, 212] on button "Originations" at bounding box center [660, 207] width 107 height 31
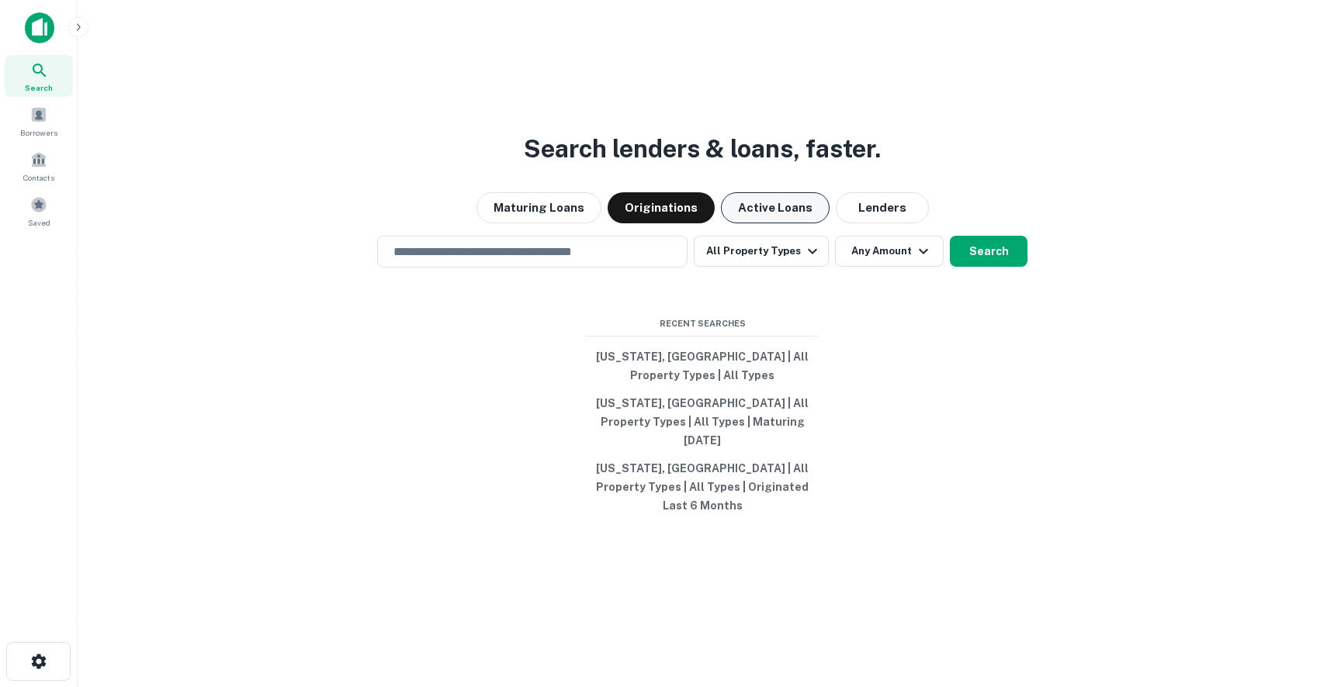
click at [733, 216] on button "Active Loans" at bounding box center [775, 207] width 109 height 31
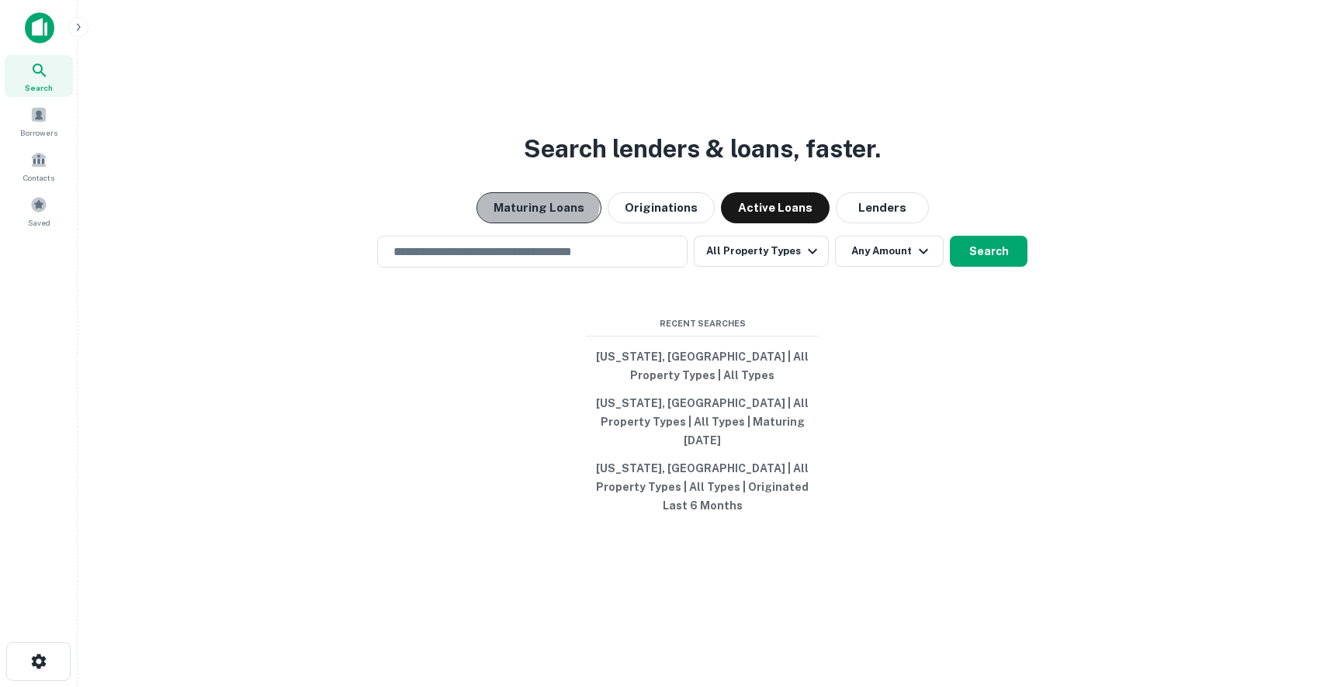
click at [511, 216] on button "Maturing Loans" at bounding box center [538, 207] width 125 height 31
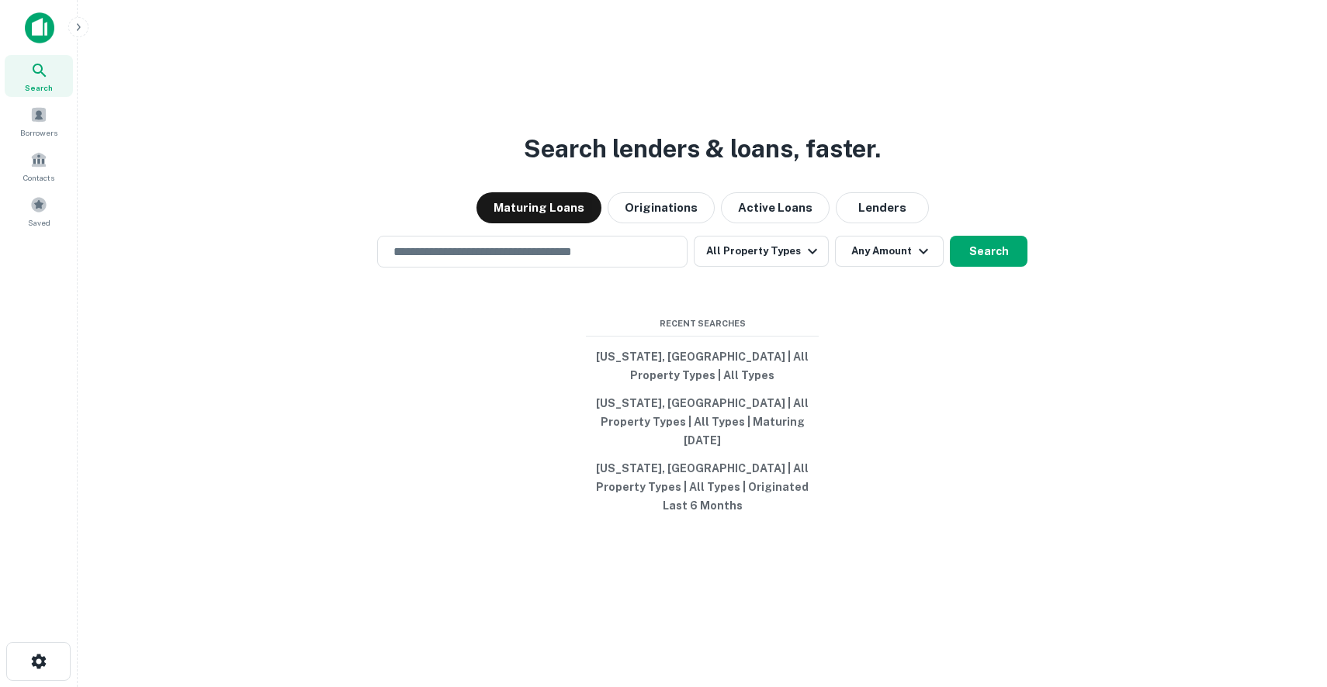
drag, startPoint x: 525, startPoint y: 222, endPoint x: 525, endPoint y: 438, distance: 216.4
click at [525, 438] on div "Search lenders & loans, faster. Maturing Loans Originations Active Loans Lender…" at bounding box center [702, 380] width 1224 height 687
